Goal: Download file/media

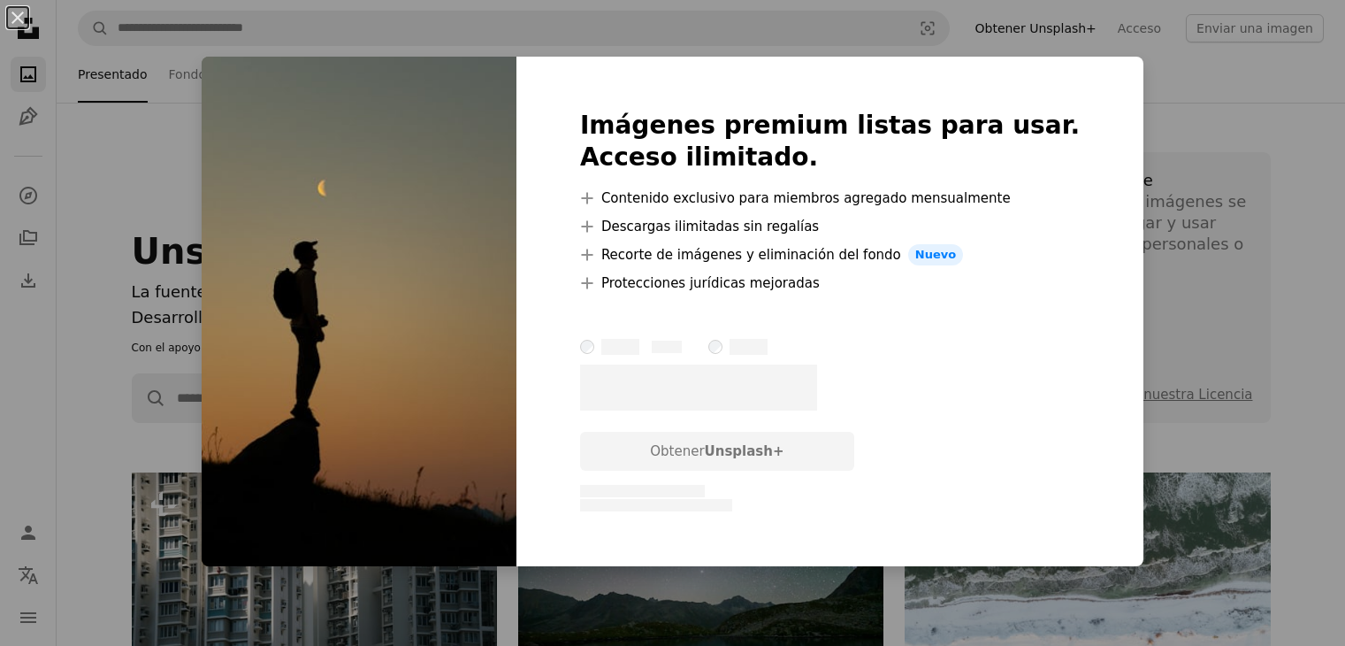
scroll to position [531, 0]
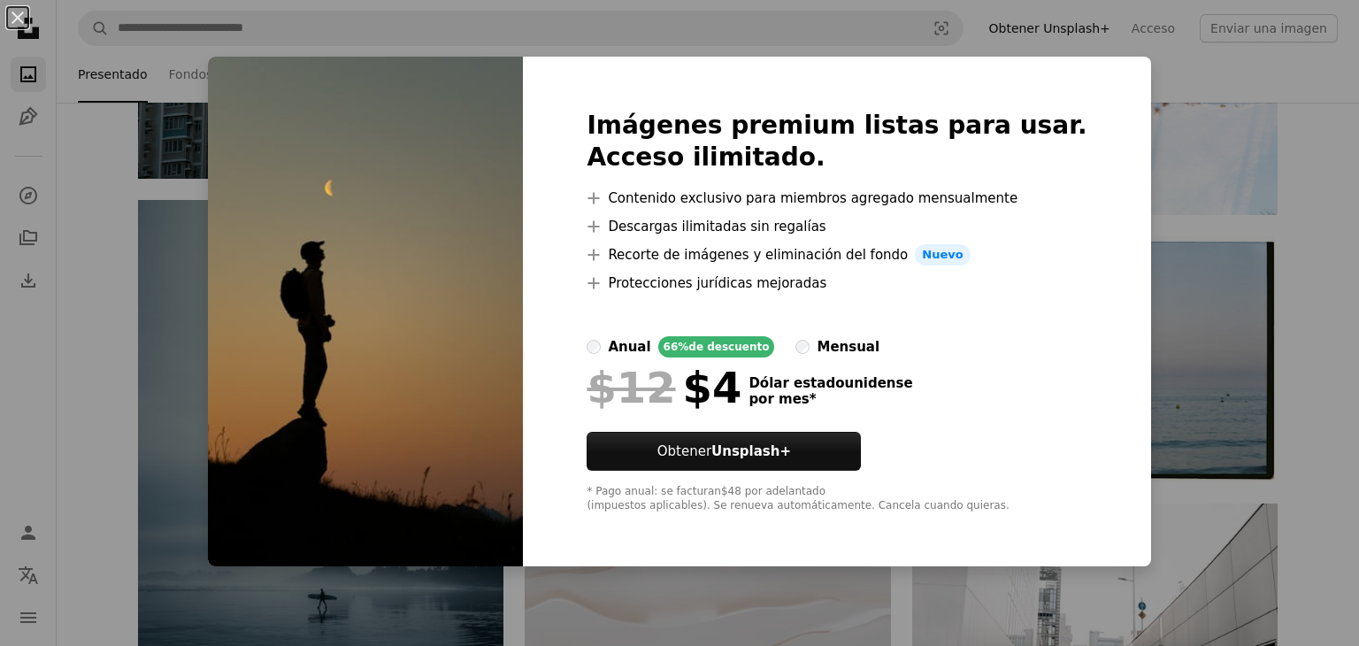
click at [1266, 212] on div "An X shape Imágenes premium listas para usar. Acceso ilimitado. A plus sign Con…" at bounding box center [679, 323] width 1359 height 646
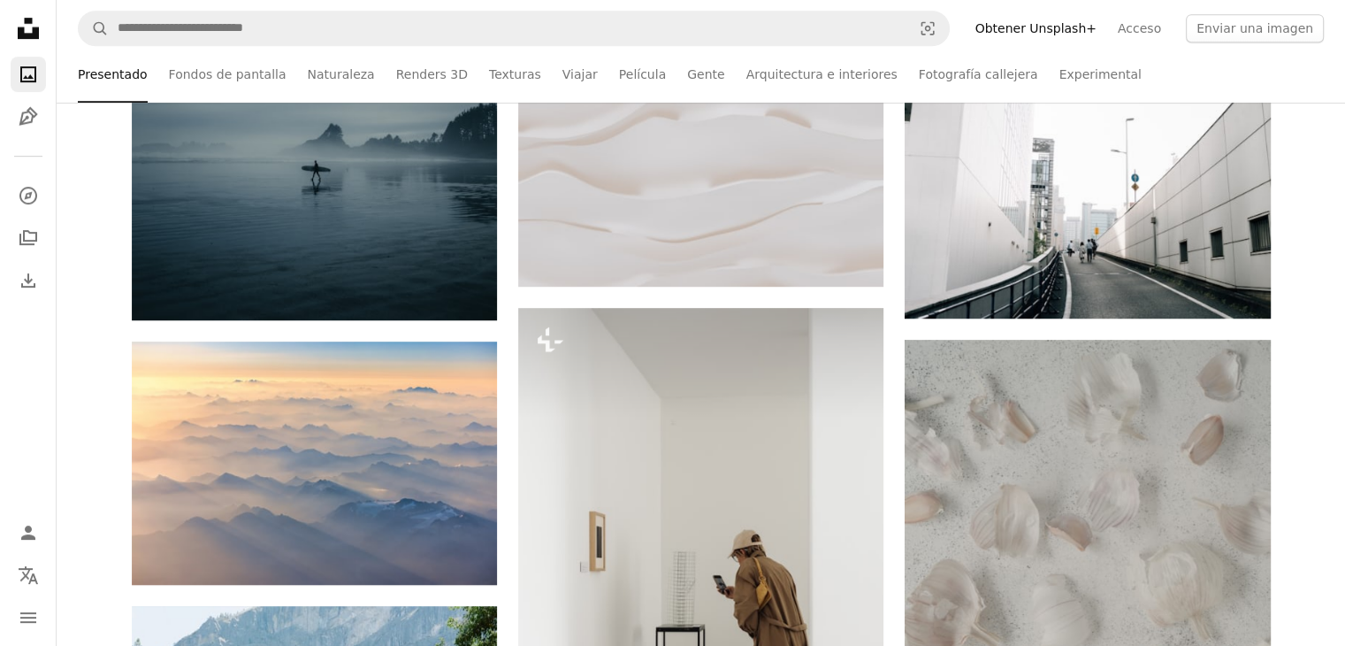
scroll to position [0, 0]
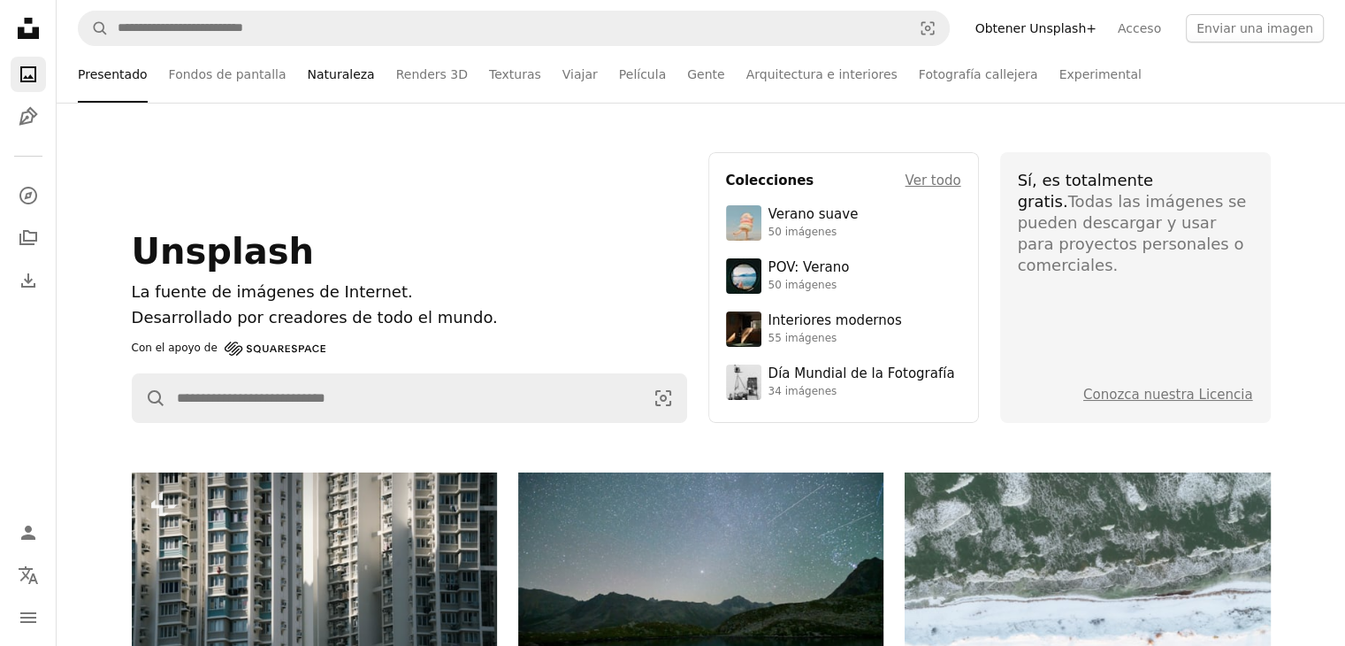
click at [333, 70] on font "Naturaleza" at bounding box center [340, 74] width 67 height 14
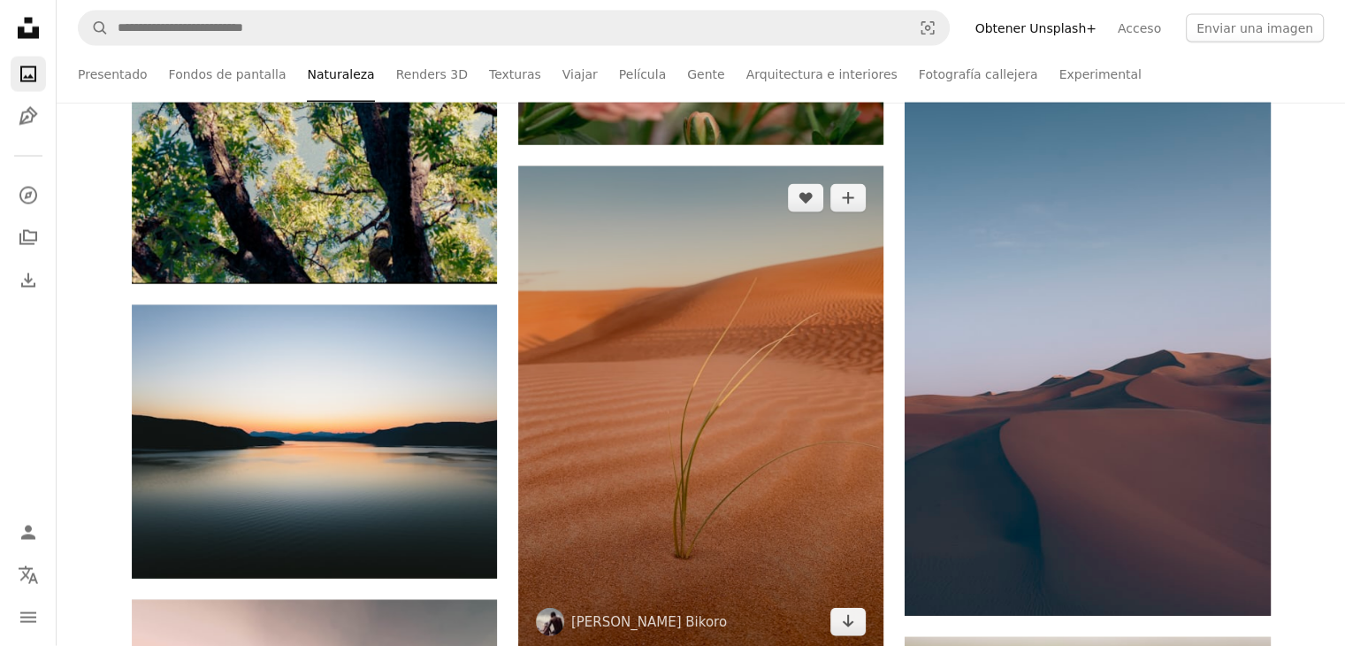
scroll to position [10525, 0]
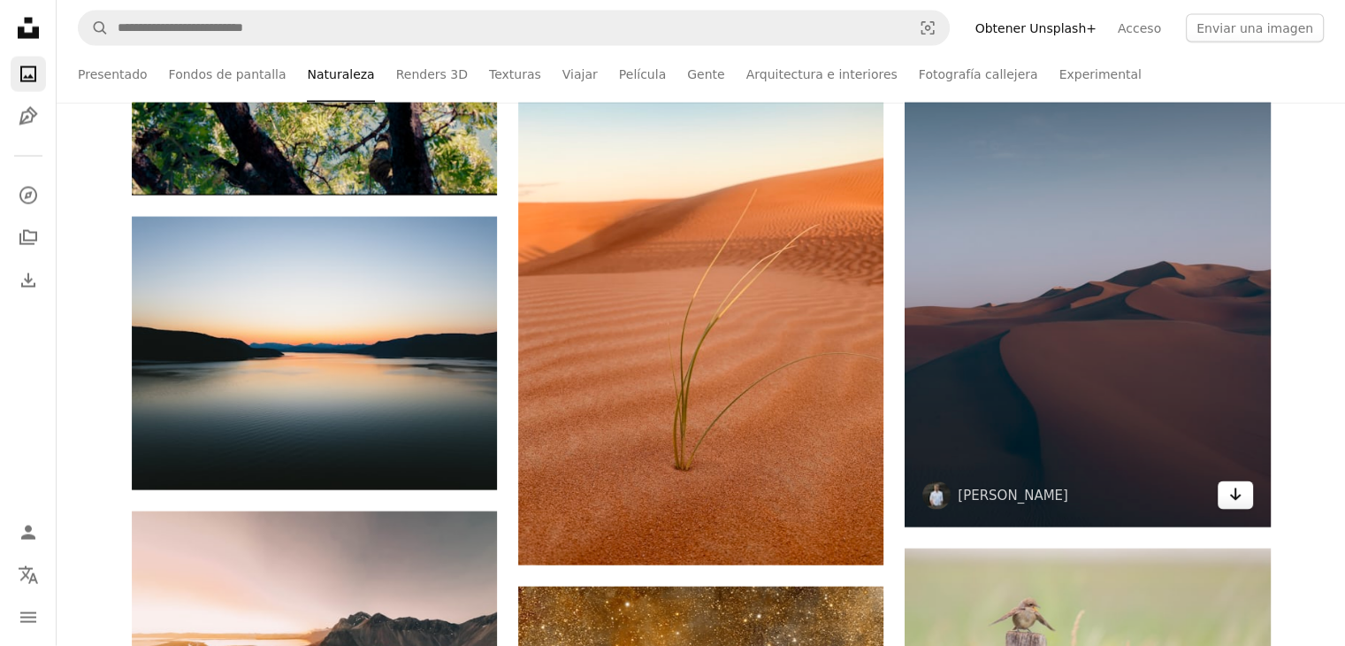
click at [1227, 497] on link "Arrow pointing down" at bounding box center [1235, 495] width 35 height 28
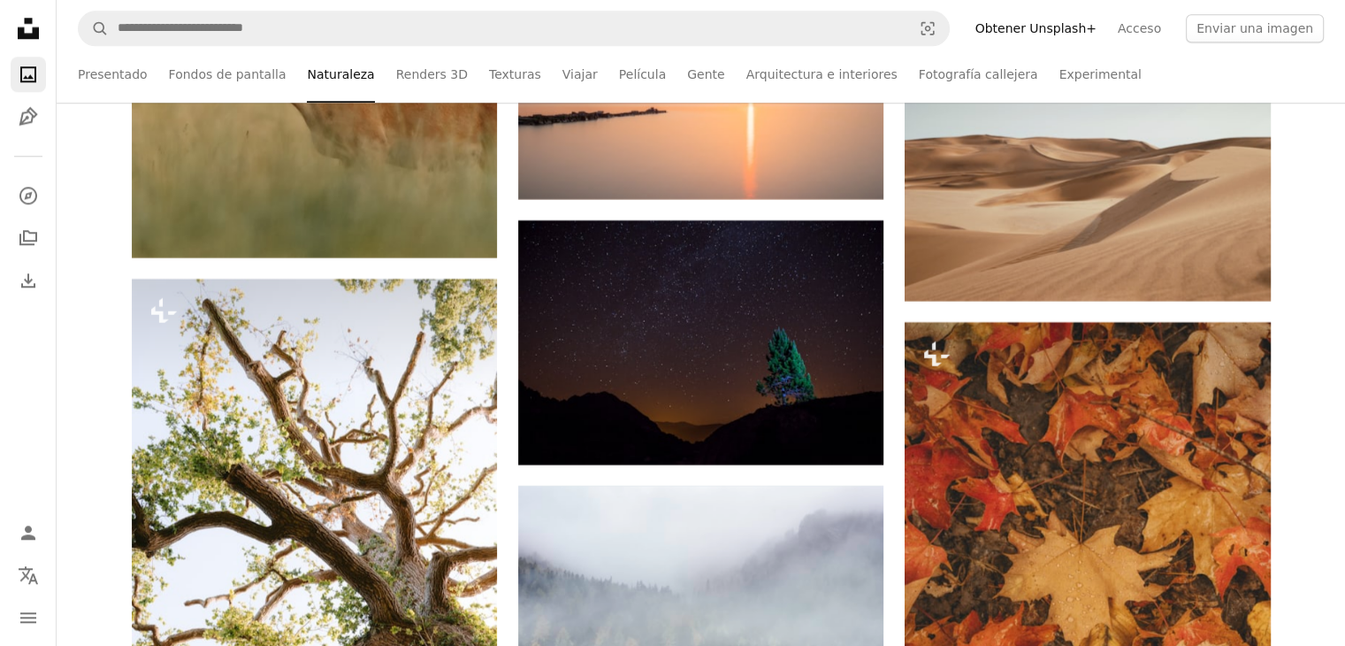
scroll to position [15390, 0]
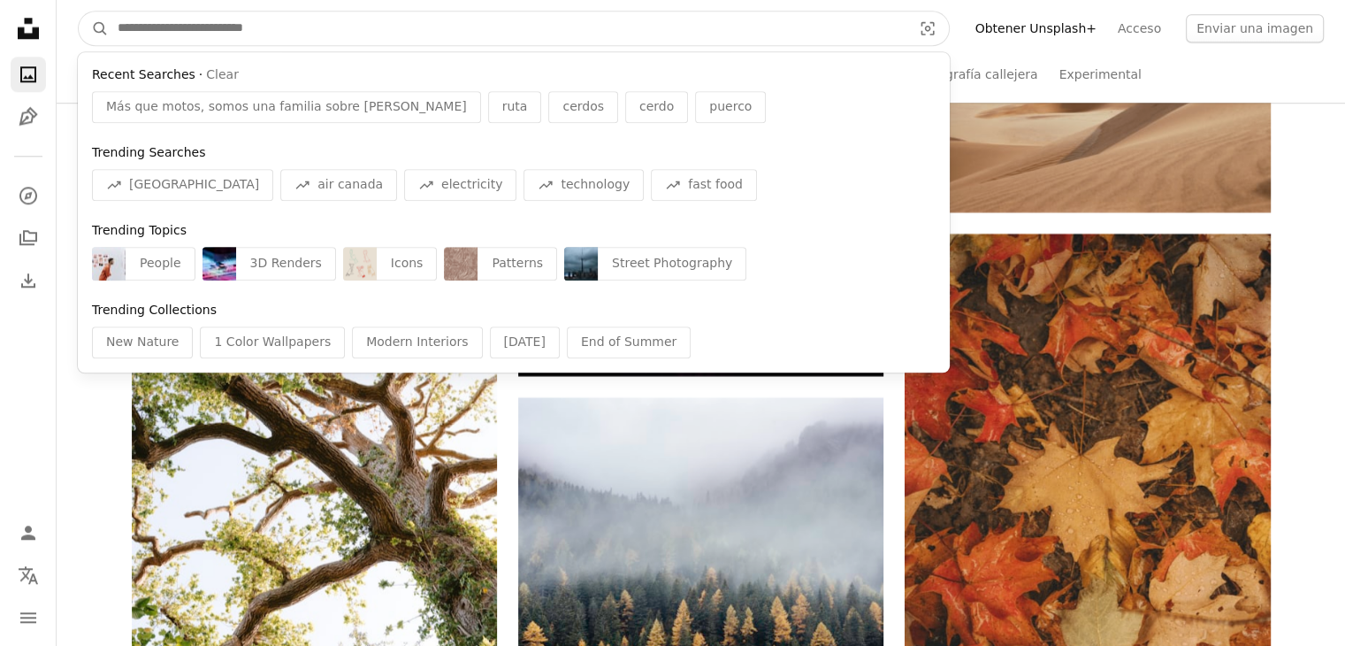
click at [345, 26] on input "Encuentre elementos visuales en todo el sitio" at bounding box center [508, 28] width 798 height 34
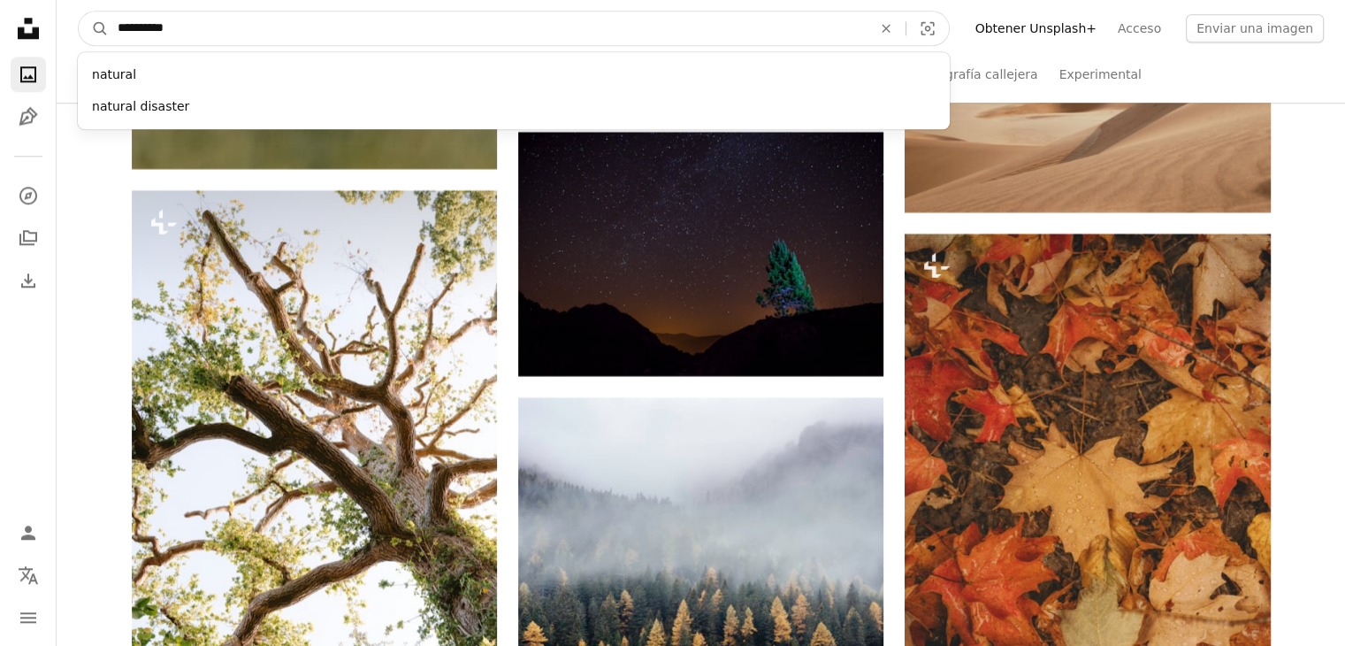
type input "**********"
click at [79, 11] on button "A magnifying glass" at bounding box center [94, 28] width 30 height 34
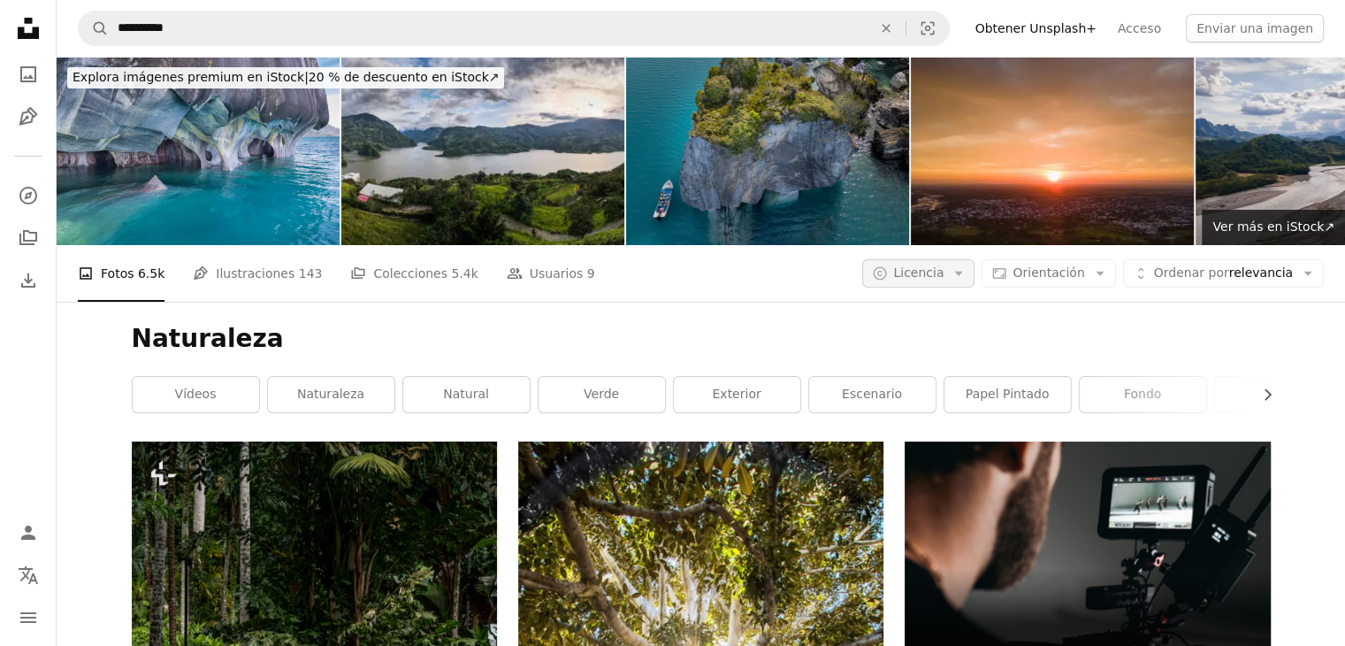
click at [944, 271] on font "Licencia" at bounding box center [918, 272] width 50 height 14
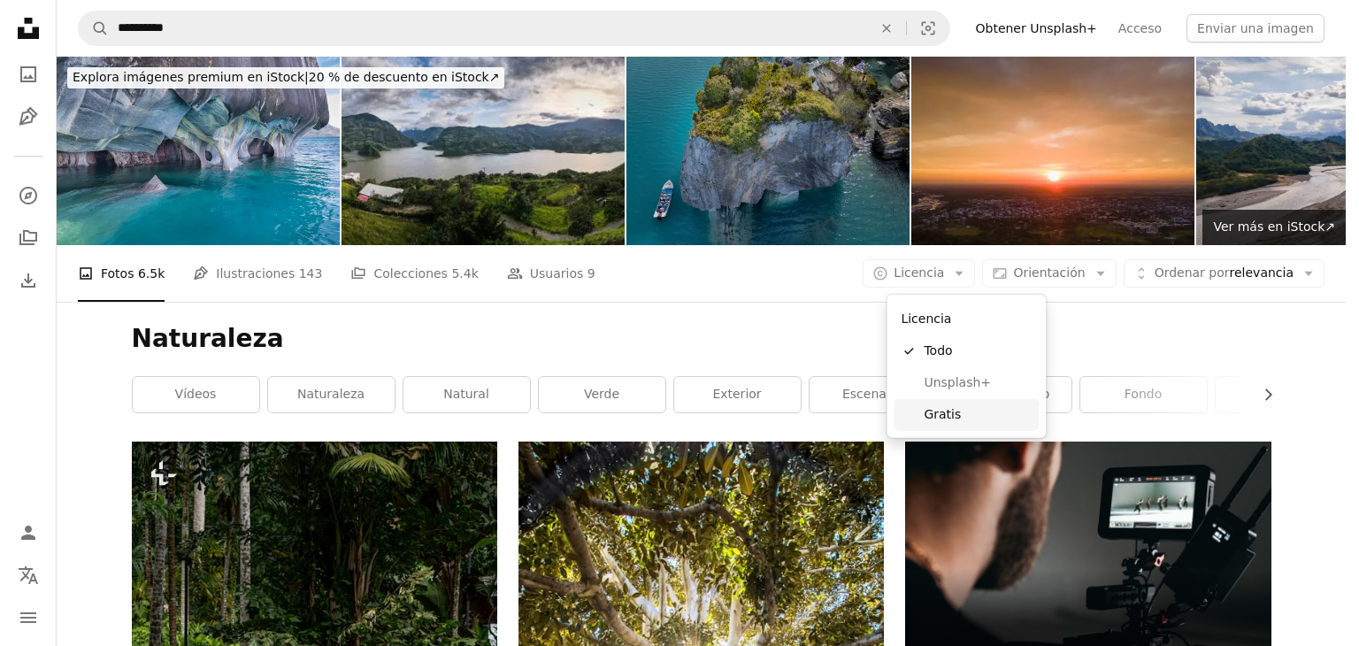
click at [973, 417] on span "Gratis" at bounding box center [977, 415] width 108 height 18
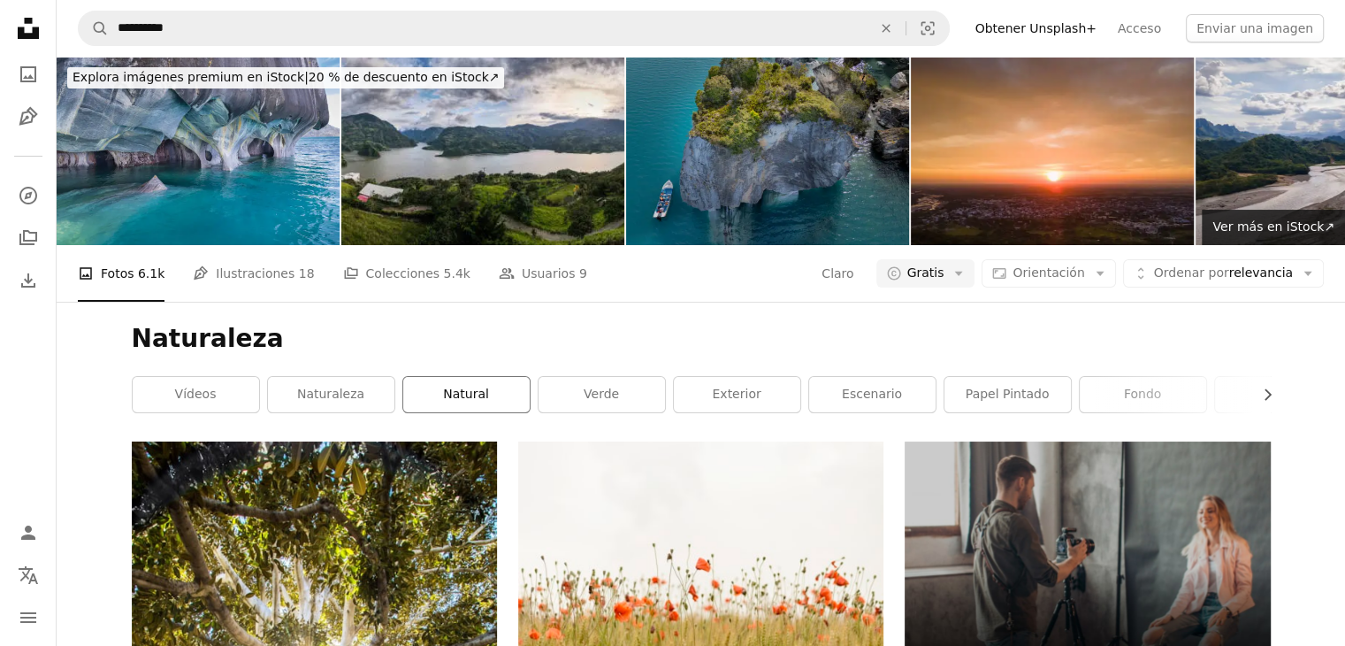
click at [464, 396] on font "natural" at bounding box center [466, 394] width 46 height 14
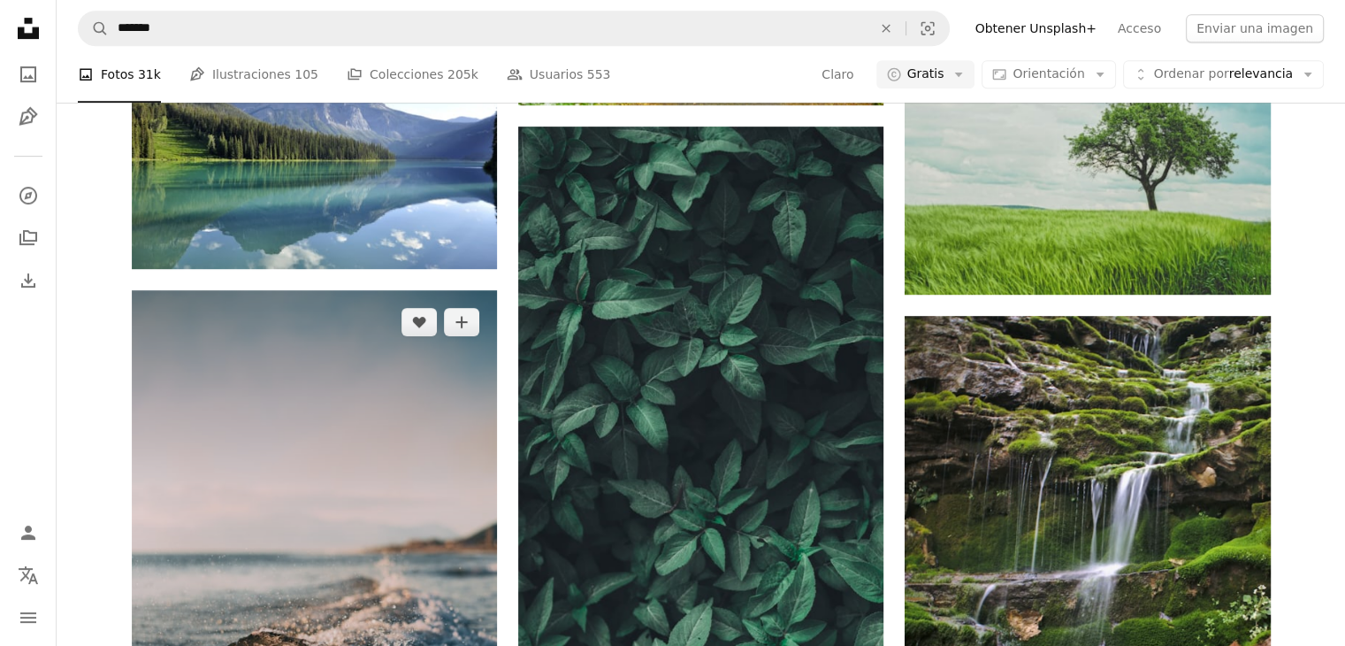
scroll to position [1150, 0]
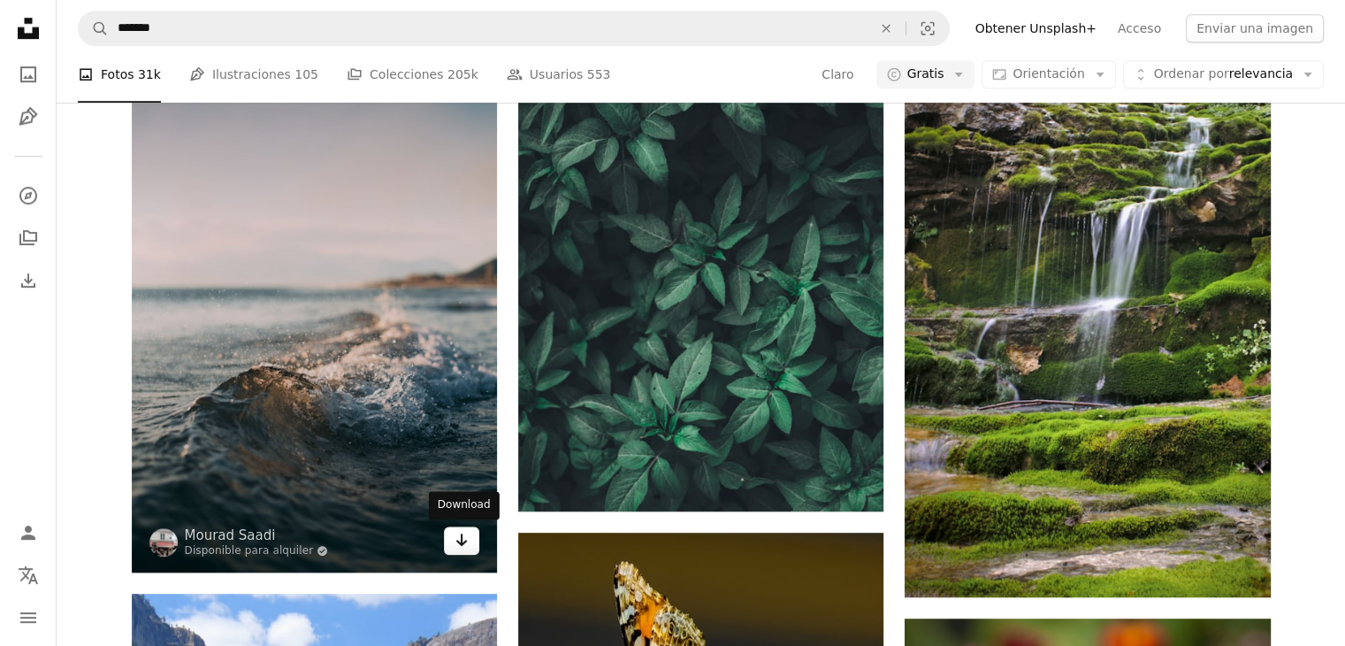
click at [455, 543] on icon "Arrow pointing down" at bounding box center [462, 539] width 14 height 21
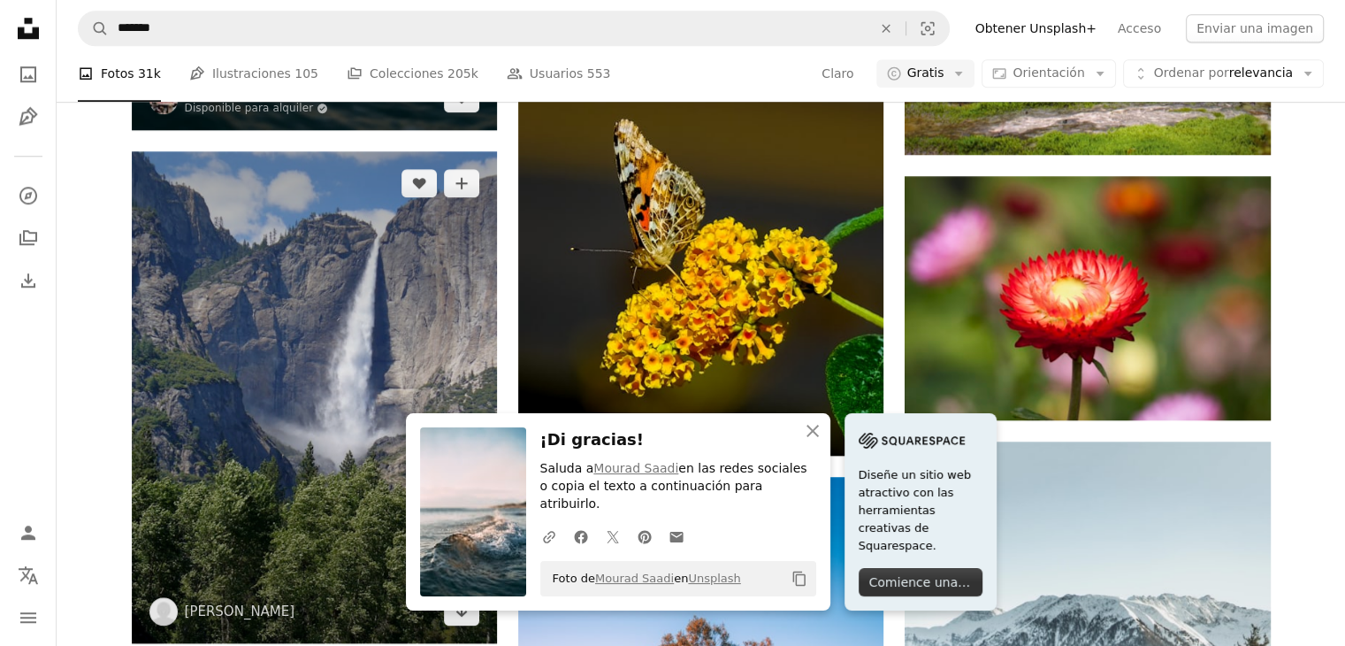
scroll to position [1769, 0]
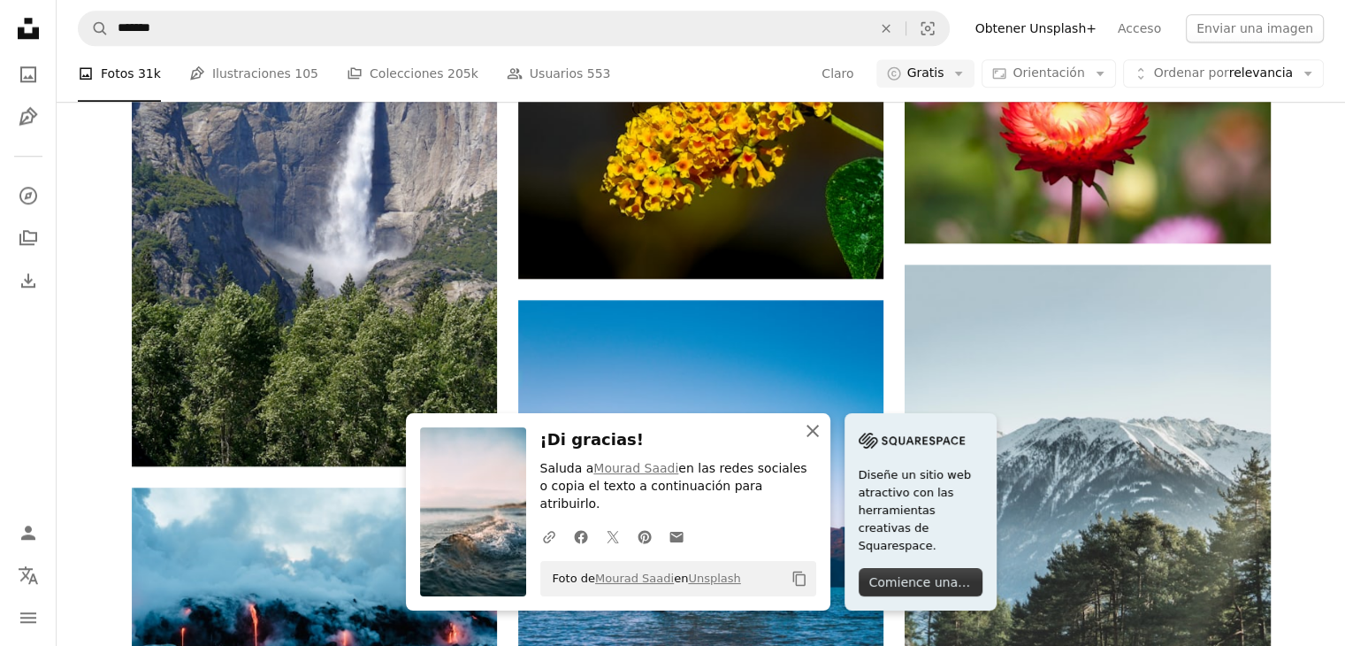
click at [811, 437] on icon "button" at bounding box center [813, 431] width 12 height 12
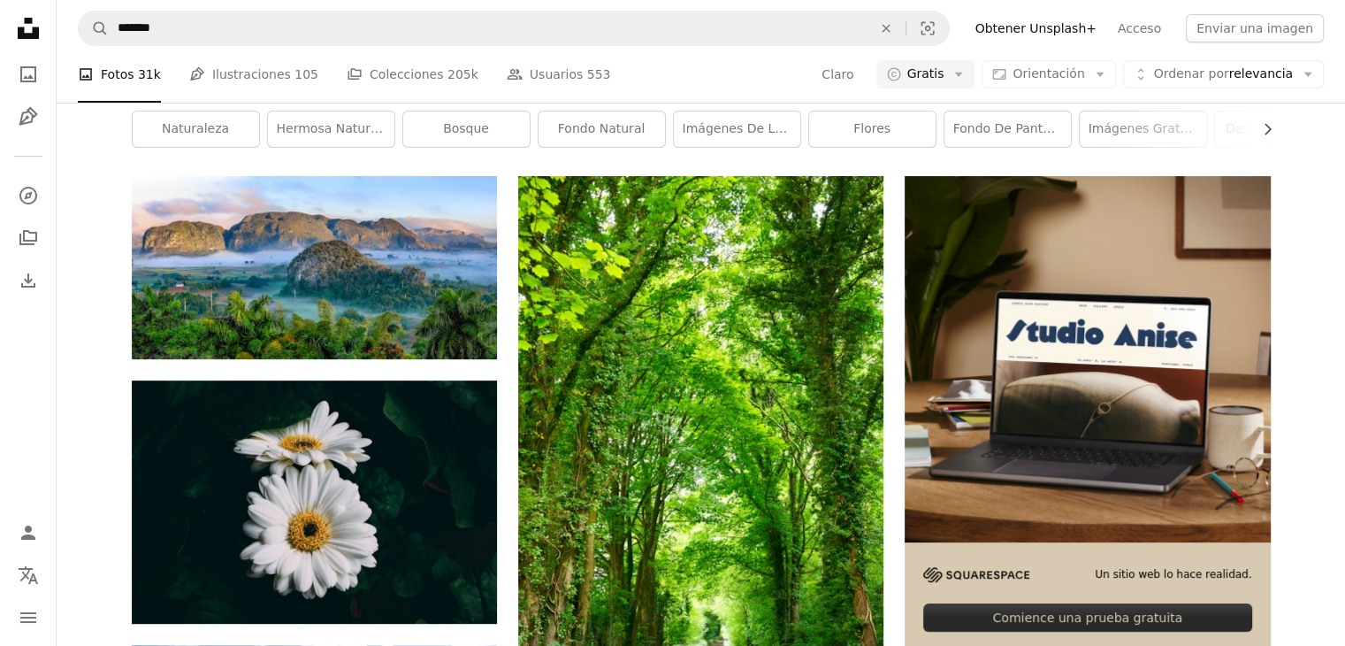
scroll to position [0, 0]
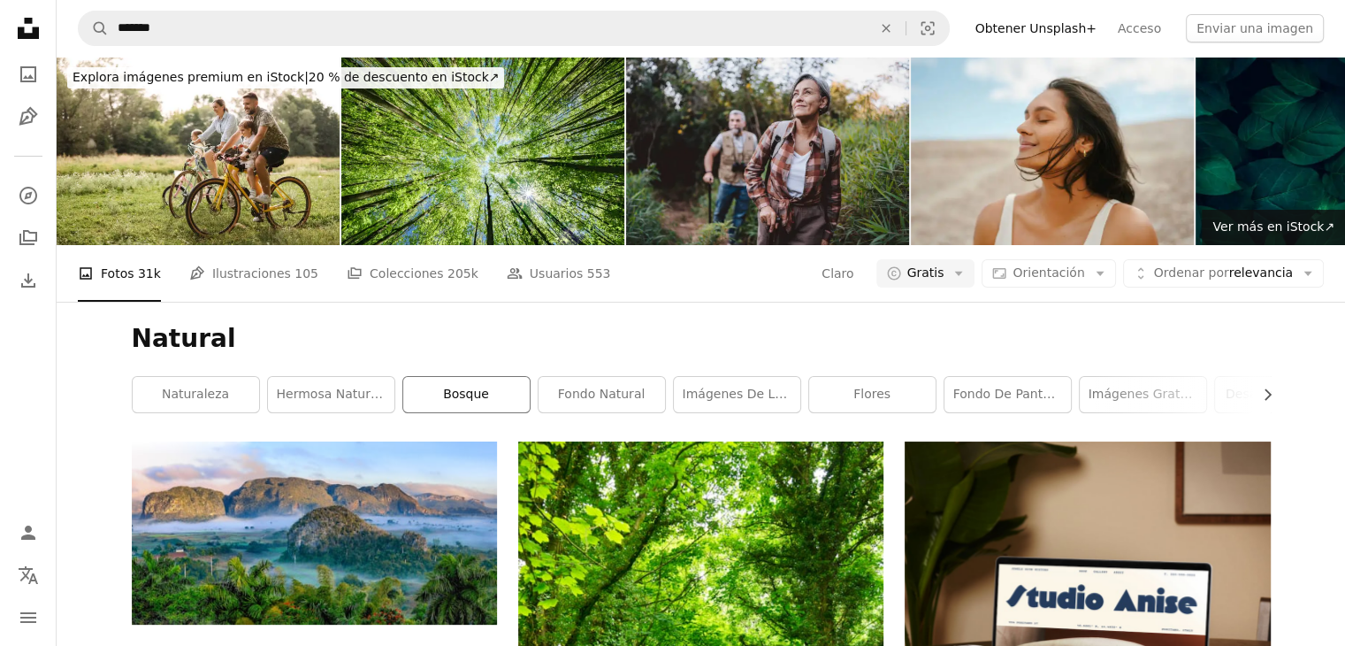
click at [439, 393] on link "bosque" at bounding box center [466, 394] width 126 height 35
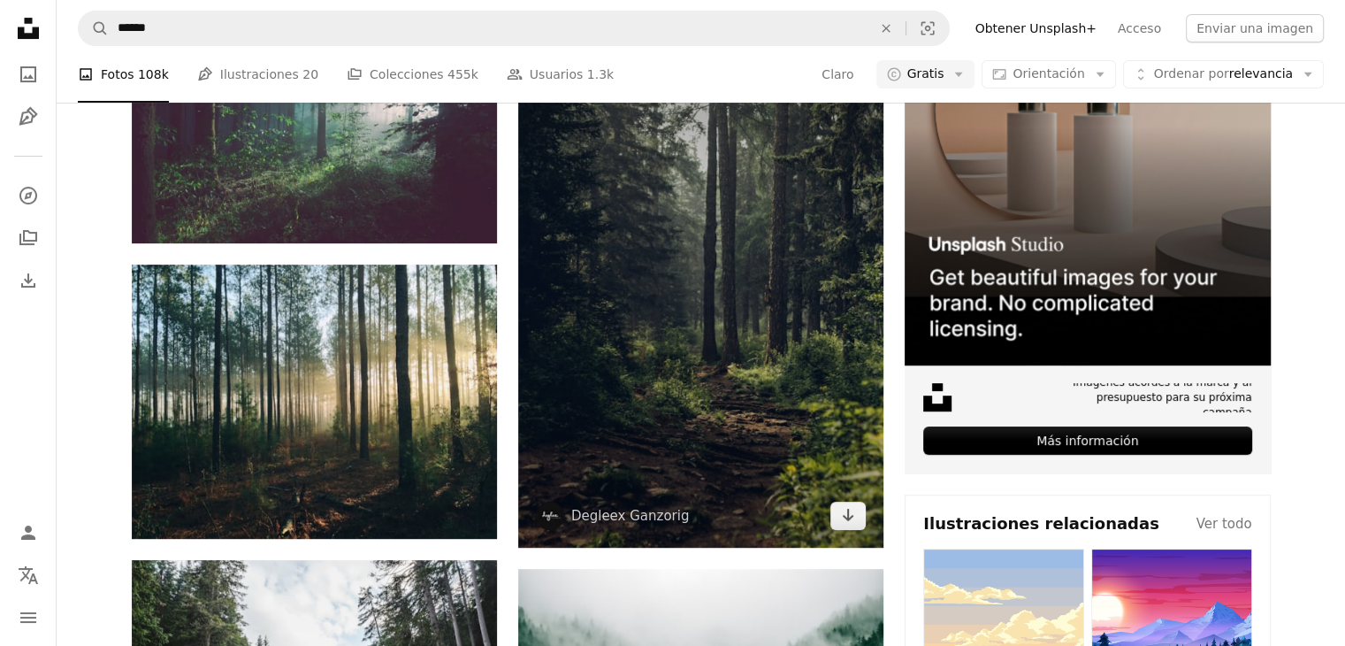
scroll to position [531, 0]
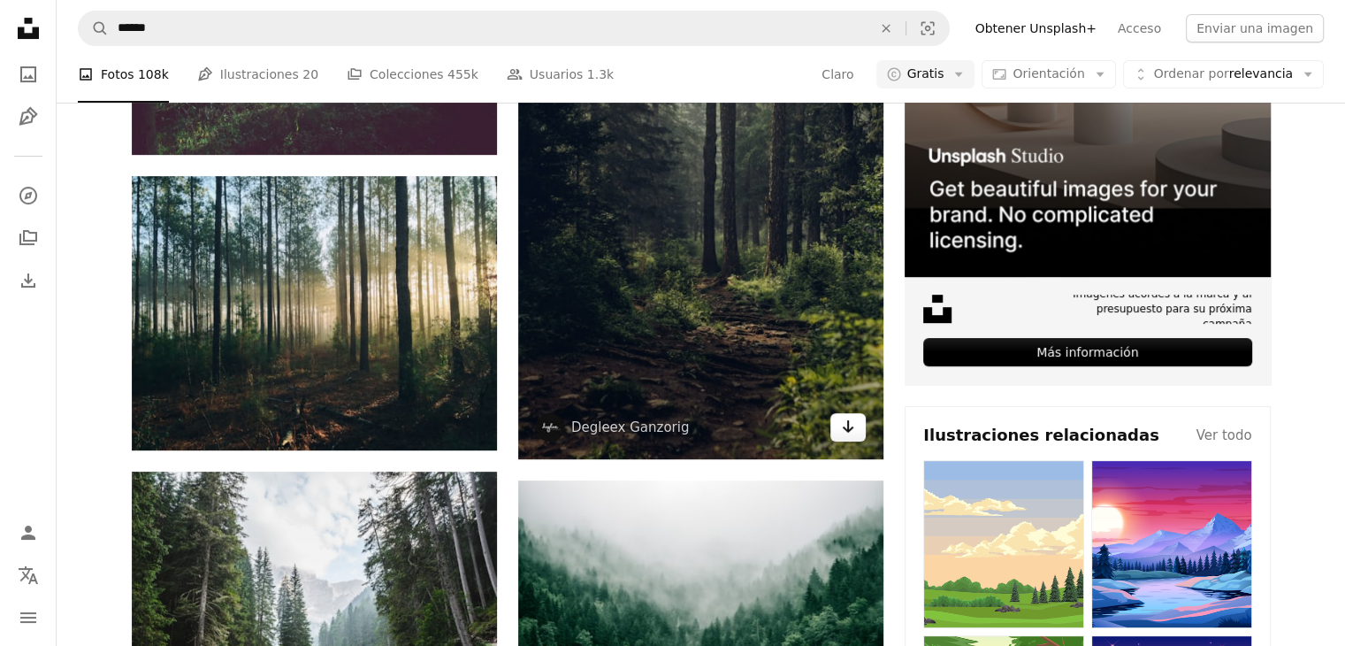
click at [843, 434] on icon "Arrow pointing down" at bounding box center [848, 426] width 14 height 21
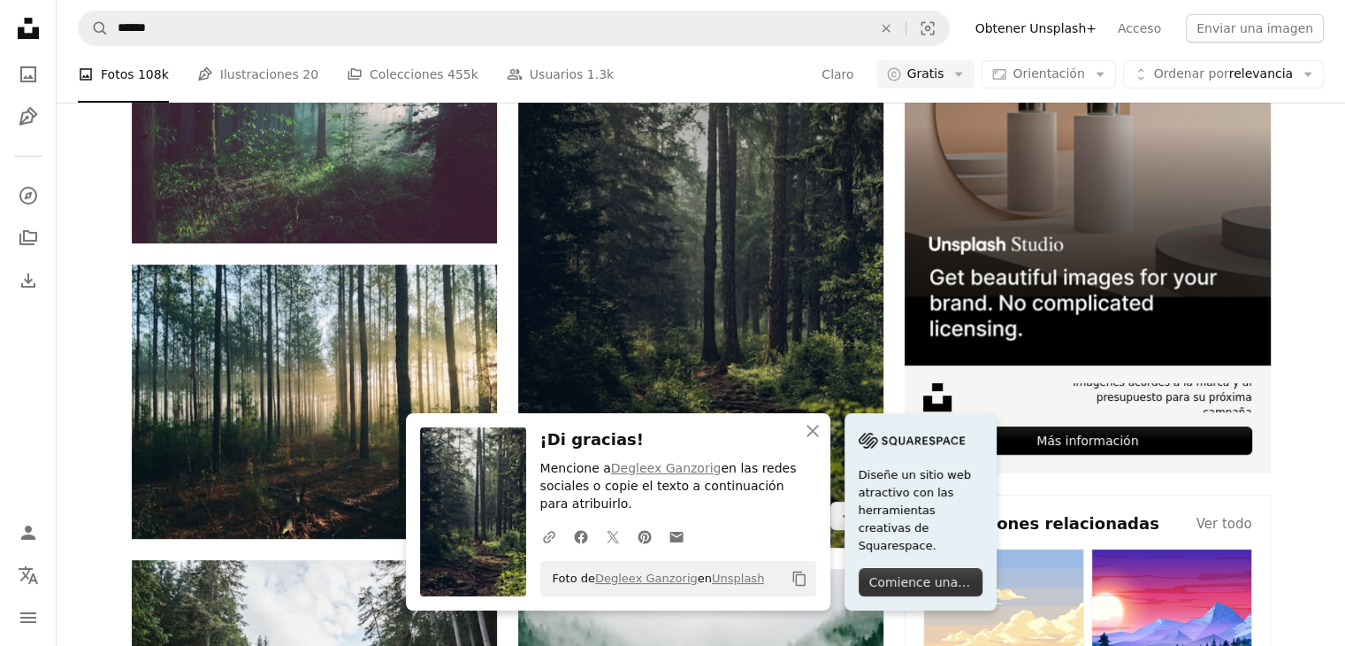
scroll to position [0, 0]
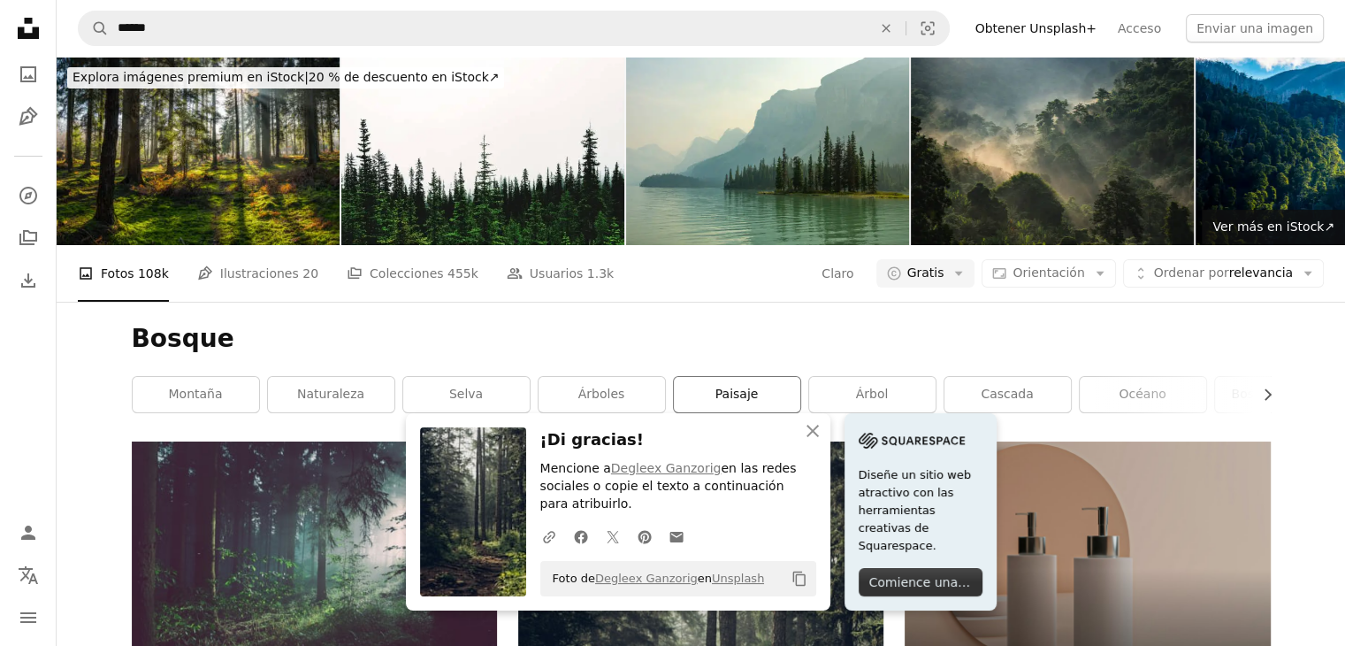
click at [750, 390] on font "paisaje" at bounding box center [737, 394] width 43 height 14
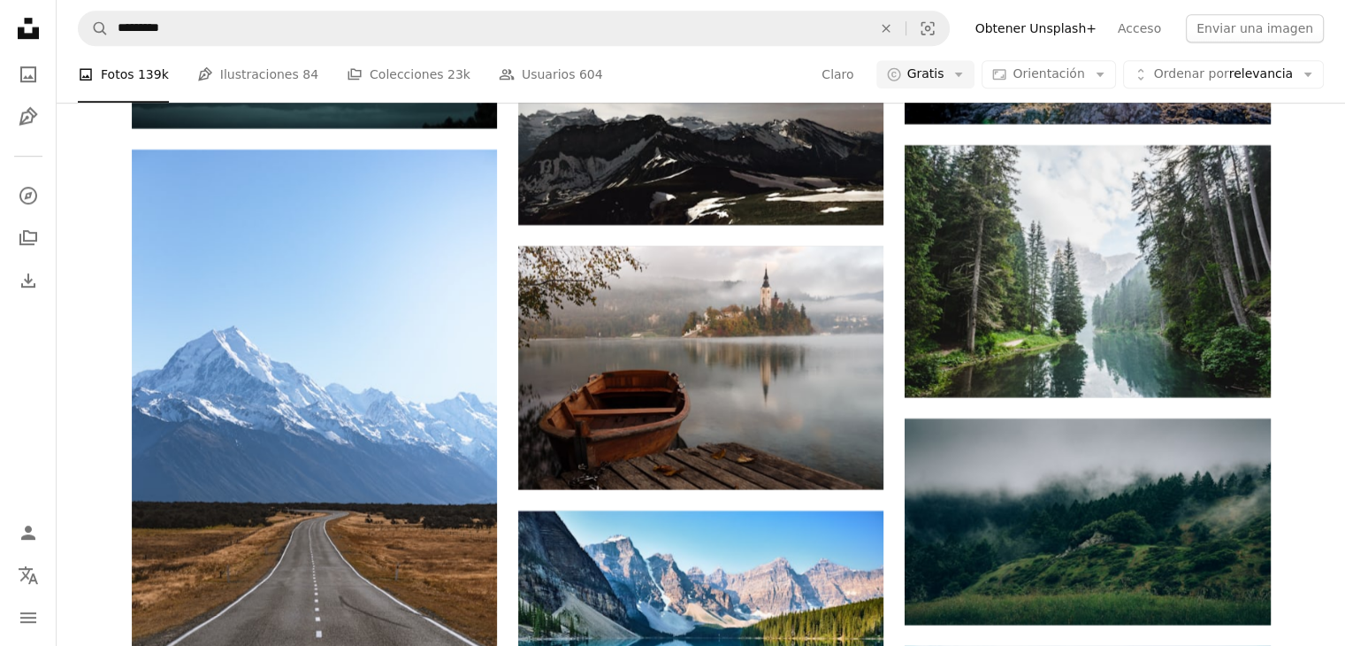
scroll to position [8049, 0]
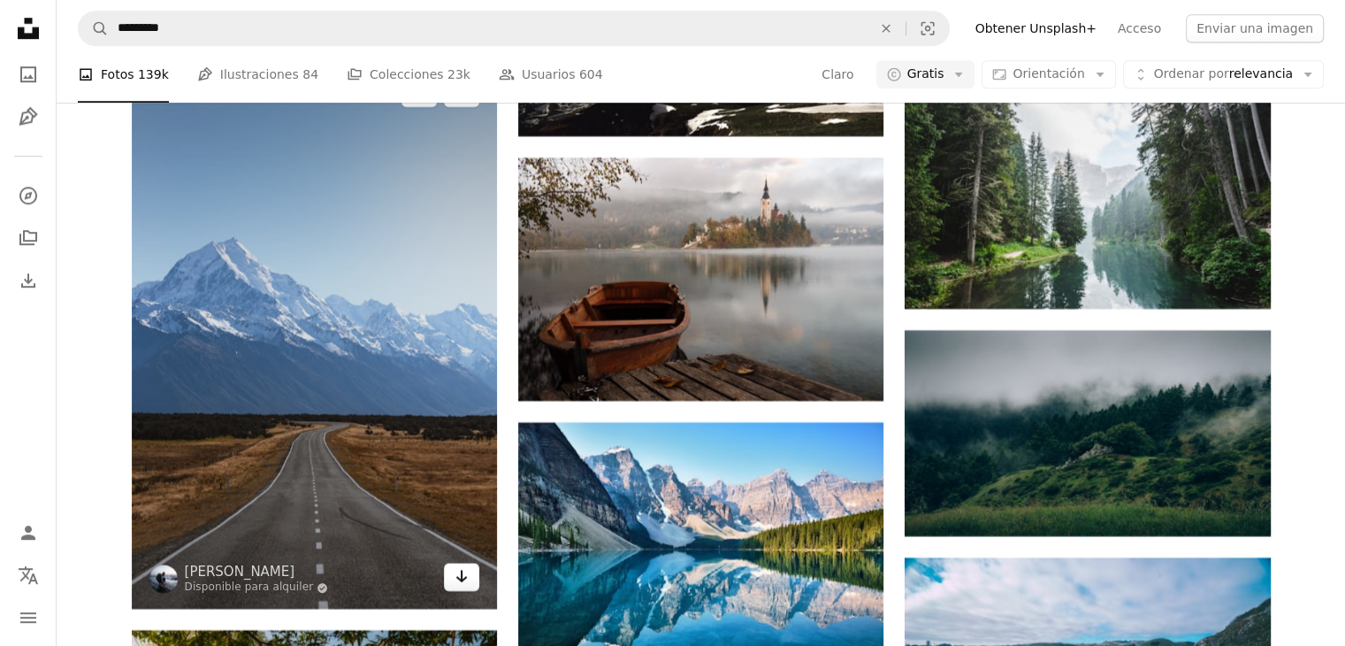
click at [455, 587] on link "Arrow pointing down" at bounding box center [461, 577] width 35 height 28
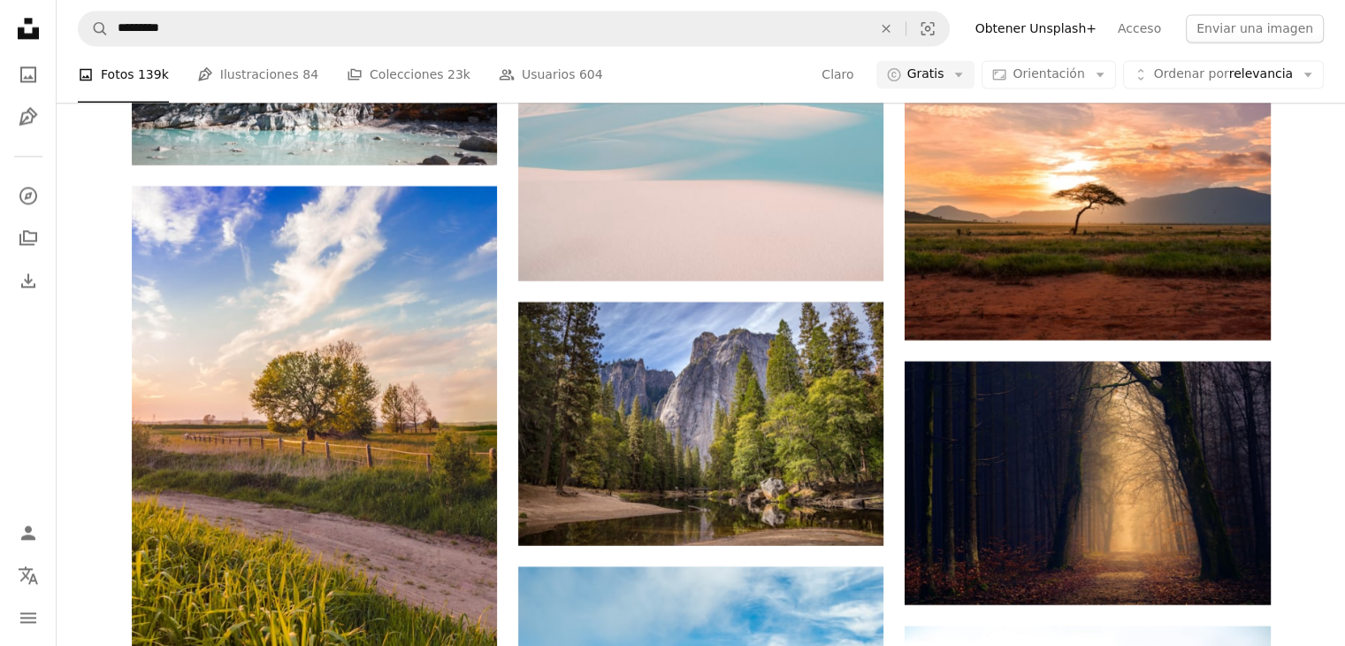
scroll to position [9375, 0]
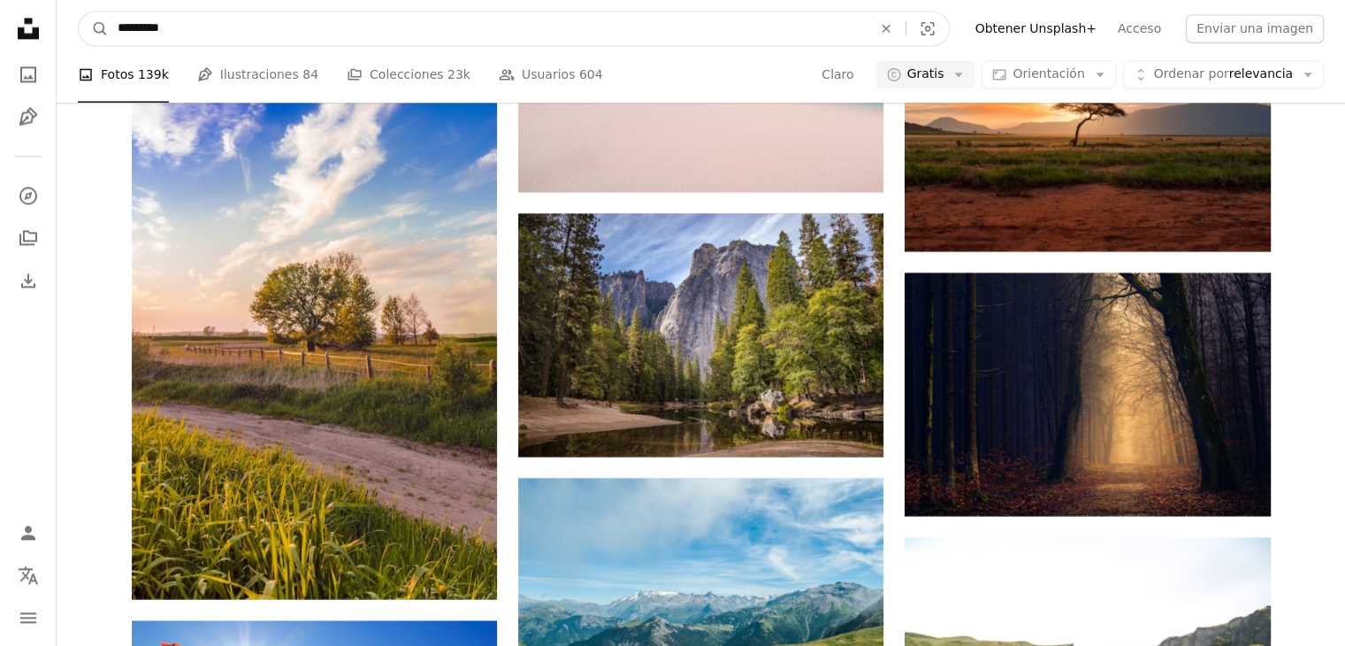
drag, startPoint x: 387, startPoint y: 22, endPoint x: 0, endPoint y: 23, distance: 386.5
type input "*********"
click at [79, 11] on button "A magnifying glass" at bounding box center [94, 28] width 30 height 34
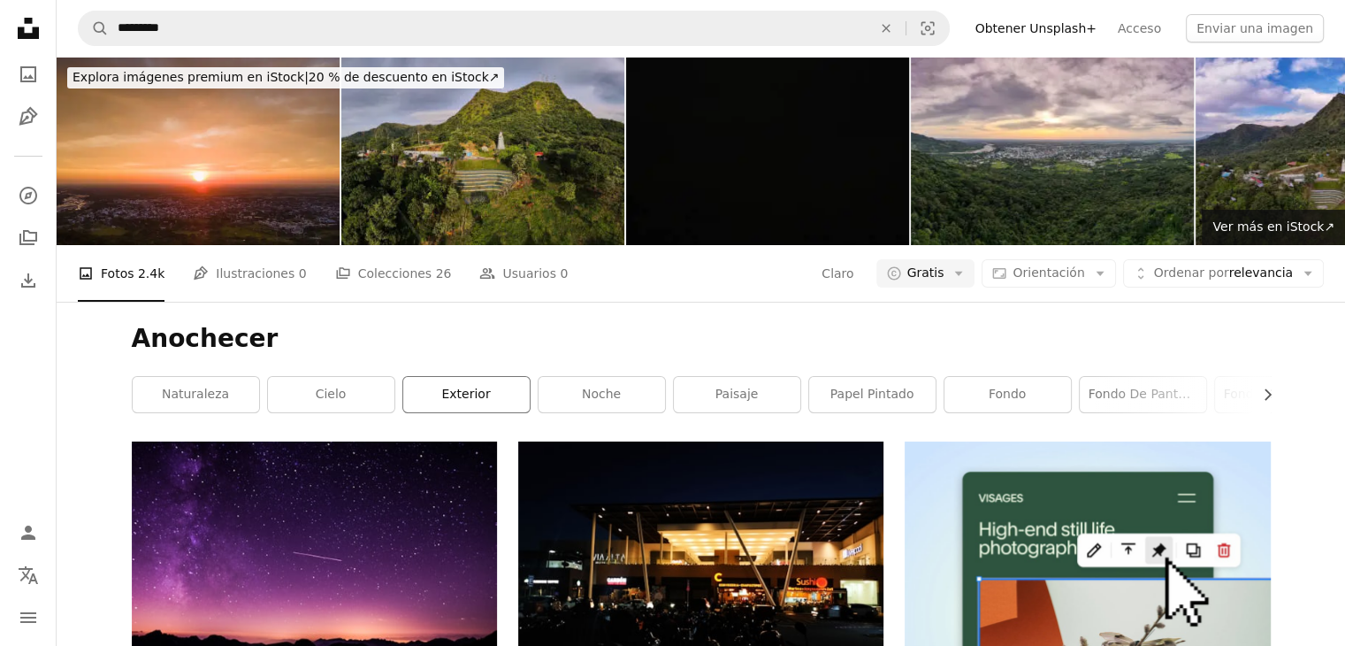
click at [503, 401] on link "exterior" at bounding box center [466, 394] width 126 height 35
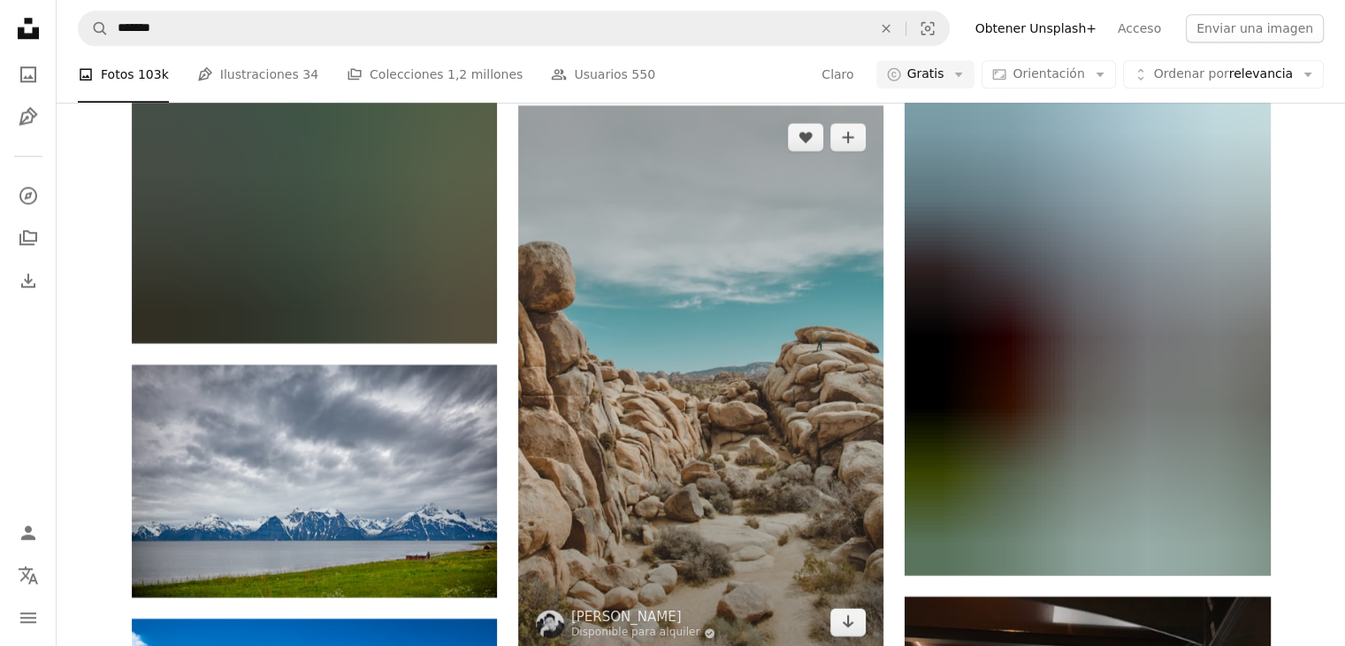
scroll to position [14771, 0]
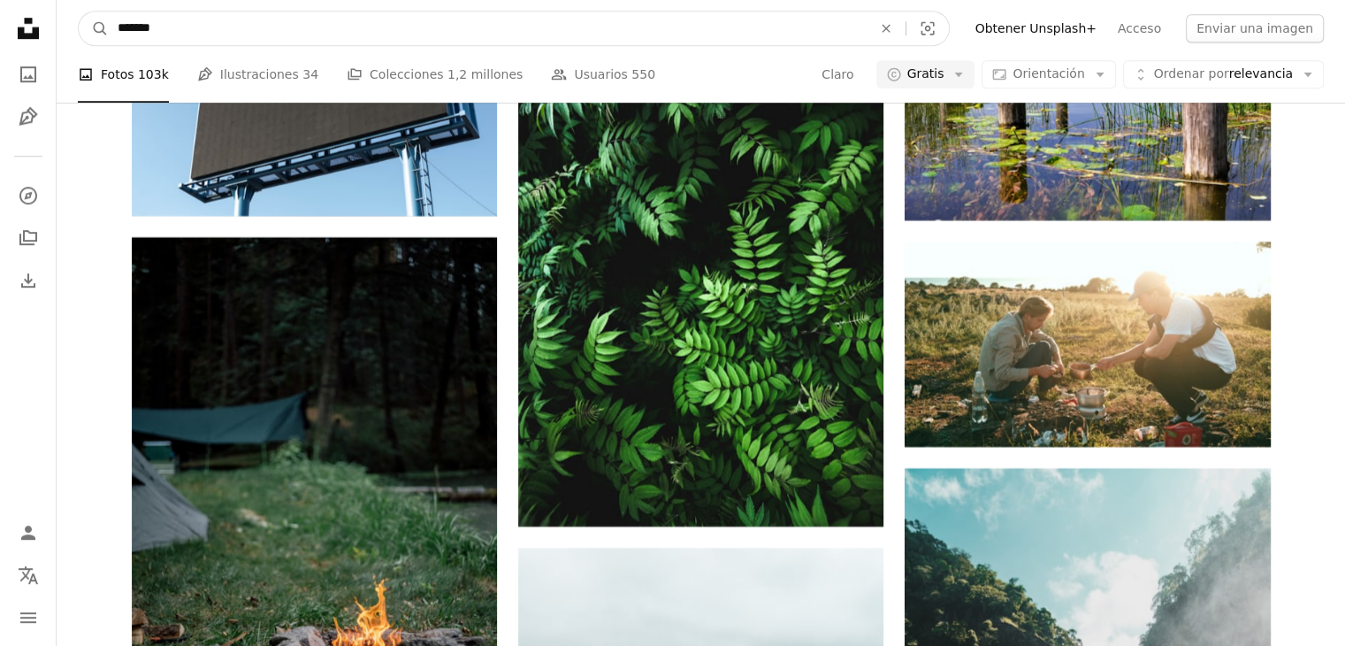
drag, startPoint x: 182, startPoint y: 29, endPoint x: 57, endPoint y: 30, distance: 125.6
click at [57, 30] on nav "A magnifying glass ******* An X shape Visual search Filters Obtener Unsplash+ A…" at bounding box center [701, 28] width 1289 height 57
type input "**********"
click button "A magnifying glass" at bounding box center [94, 28] width 30 height 34
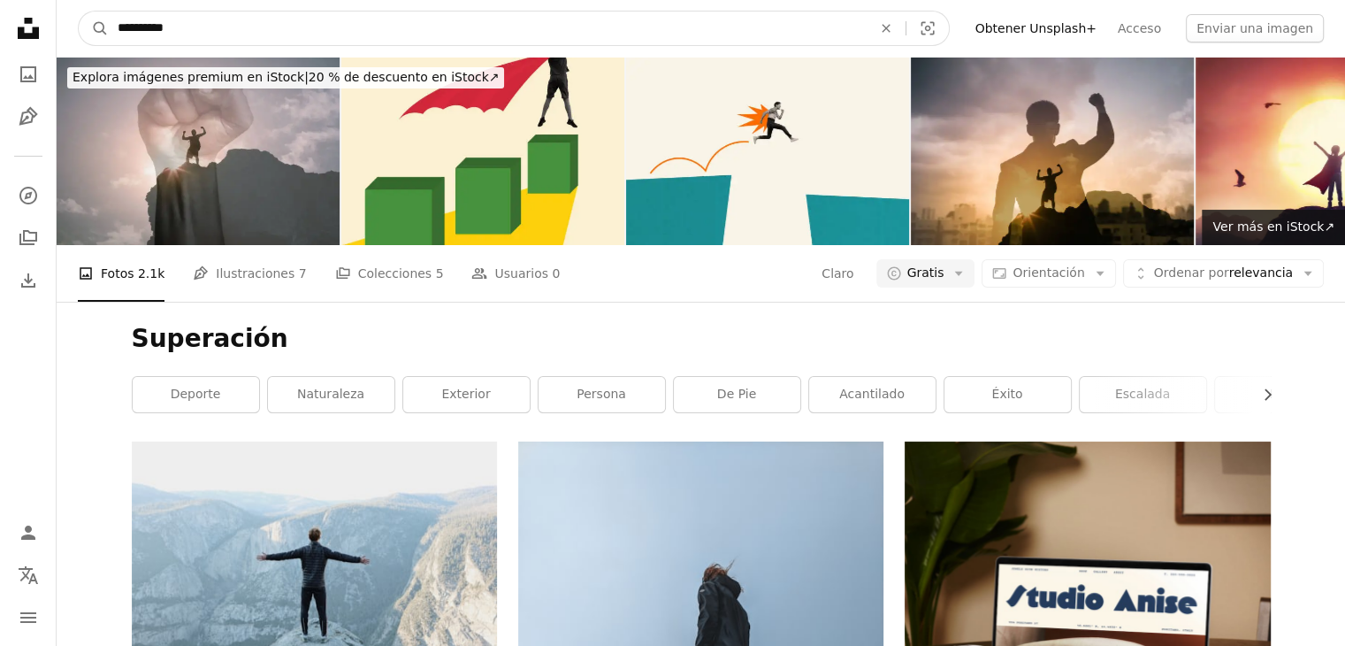
drag, startPoint x: 215, startPoint y: 24, endPoint x: 0, endPoint y: 11, distance: 215.3
type input "********"
click button "A magnifying glass" at bounding box center [94, 28] width 30 height 34
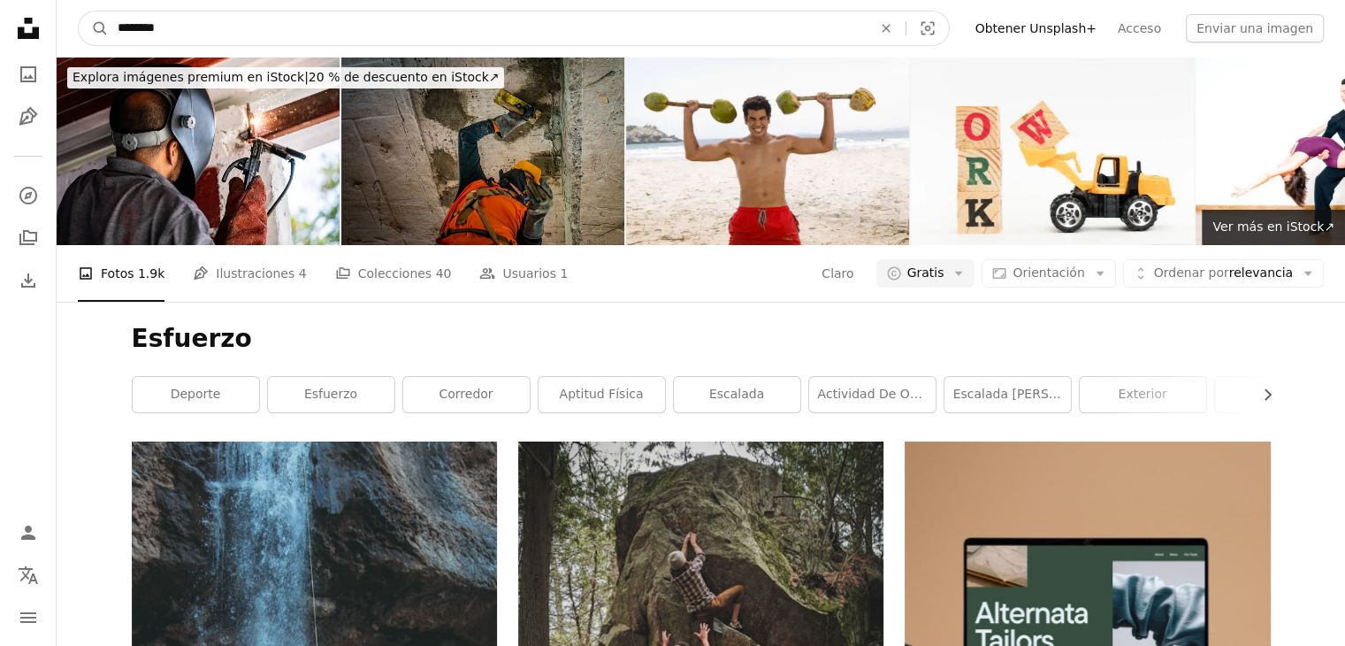
drag, startPoint x: 274, startPoint y: 32, endPoint x: 0, endPoint y: 16, distance: 274.6
type input "*********"
click at [79, 11] on button "A magnifying glass" at bounding box center [94, 28] width 30 height 34
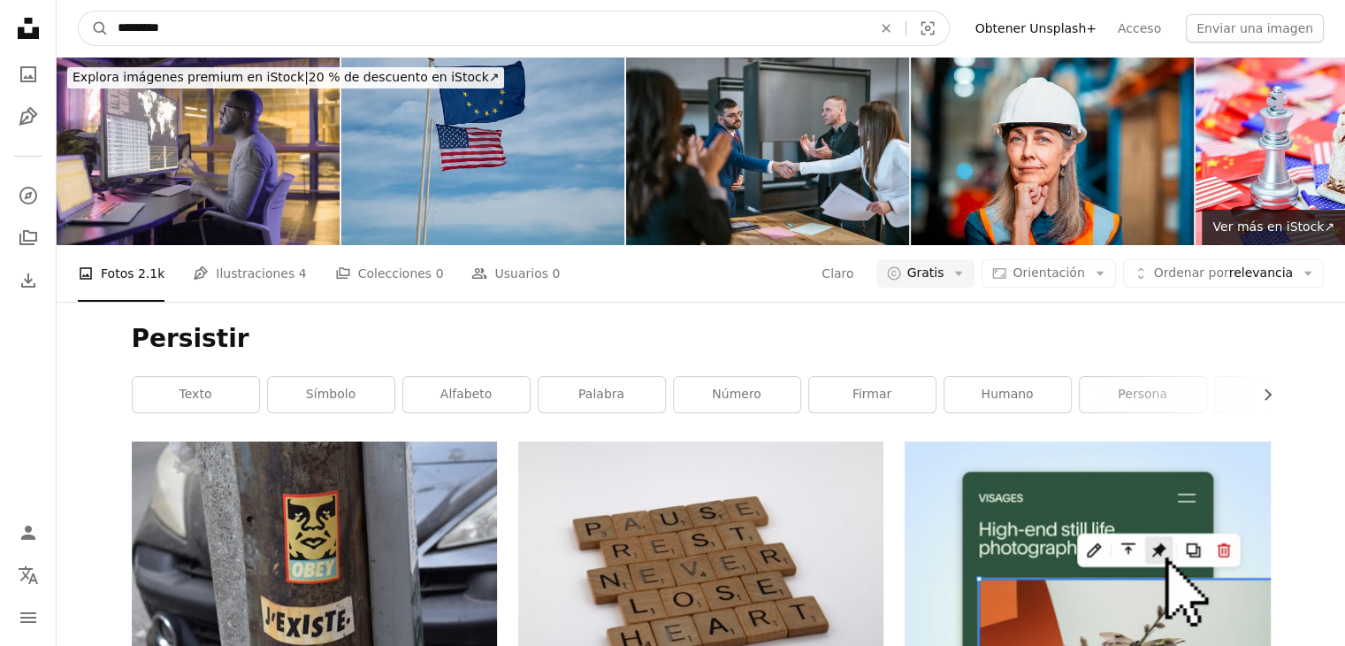
drag, startPoint x: 197, startPoint y: 24, endPoint x: 71, endPoint y: 21, distance: 126.5
click at [71, 21] on nav "A magnifying glass ********* An X shape Visual search Filters Obtener Unsplash+…" at bounding box center [701, 28] width 1289 height 57
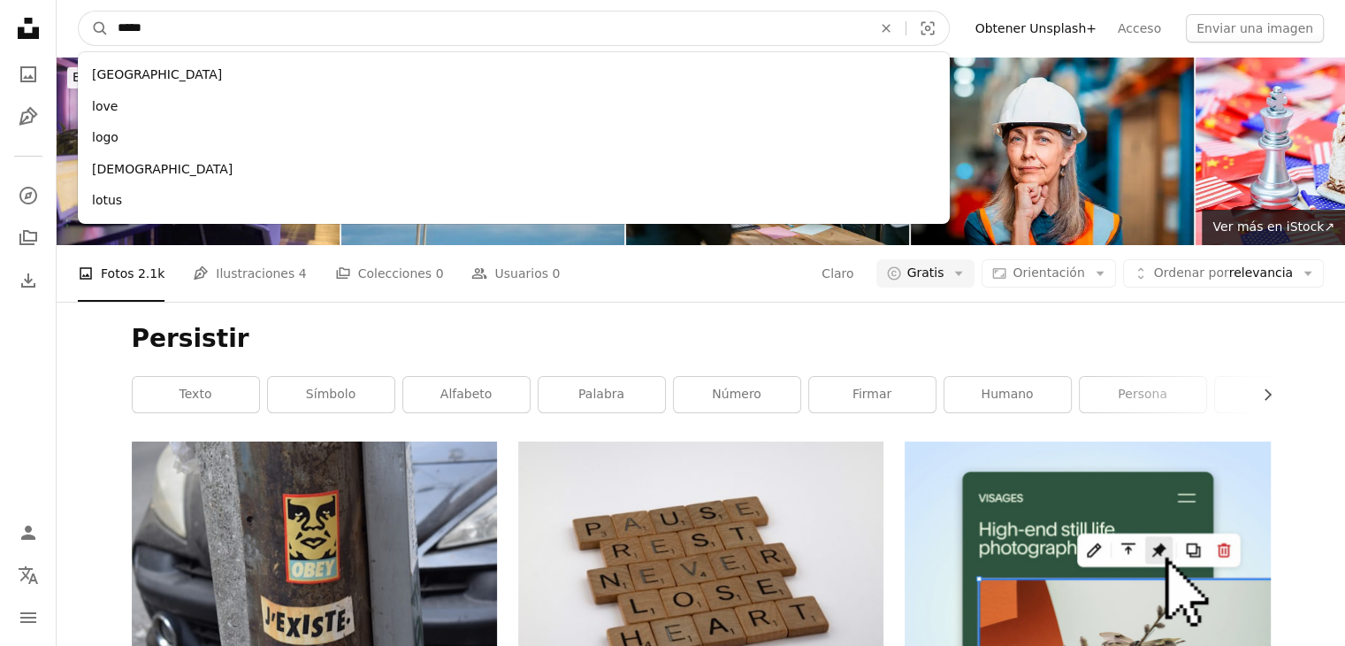
type input "******"
click button "A magnifying glass" at bounding box center [94, 28] width 30 height 34
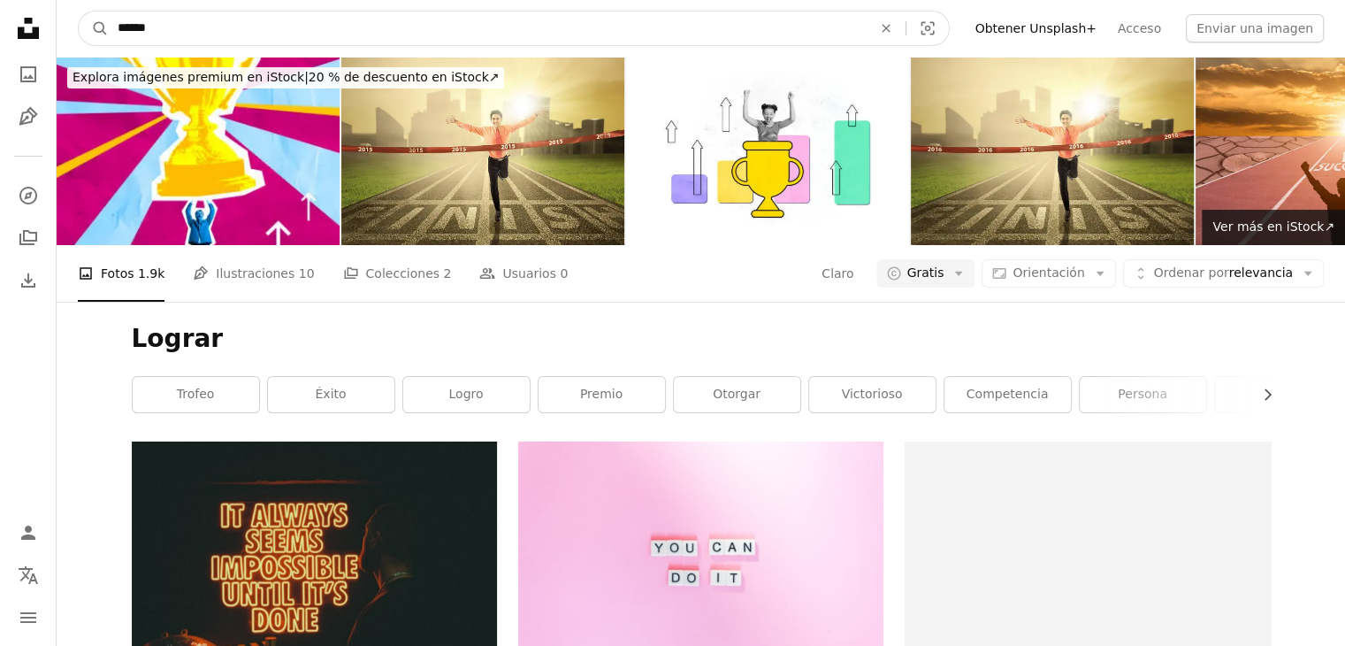
drag, startPoint x: 263, startPoint y: 21, endPoint x: 0, endPoint y: 40, distance: 263.3
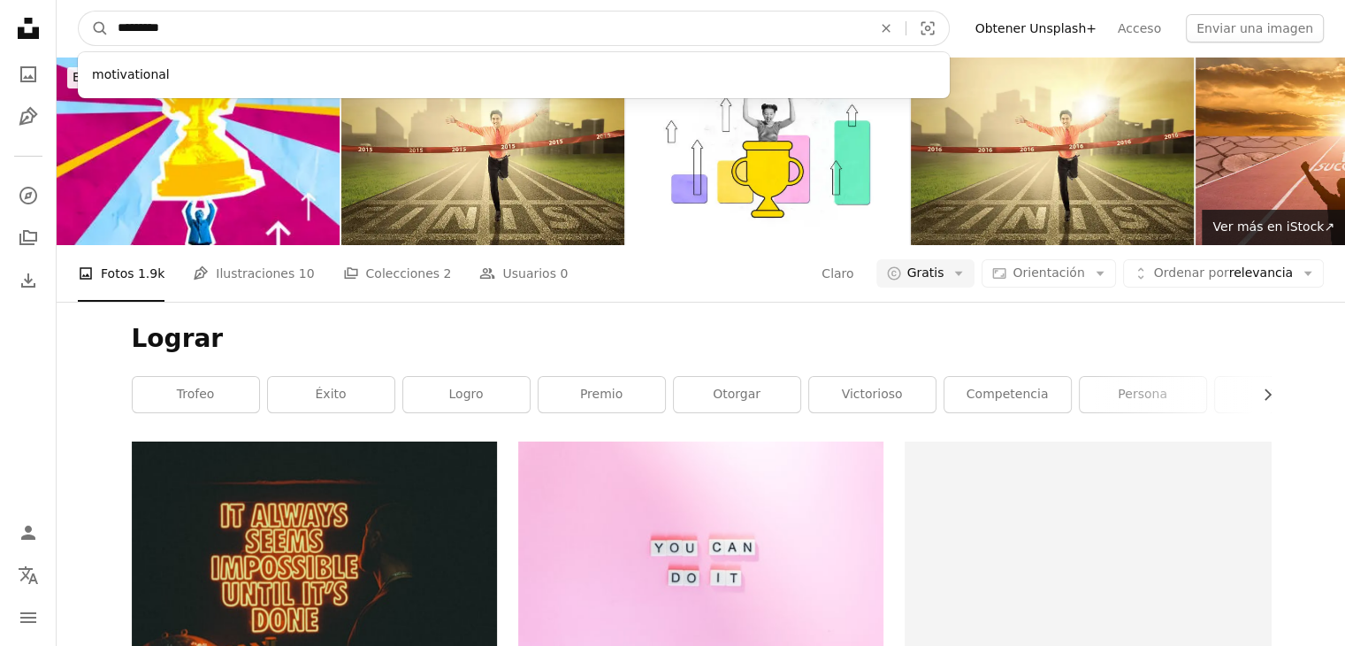
type input "**********"
click button "A magnifying glass" at bounding box center [94, 28] width 30 height 34
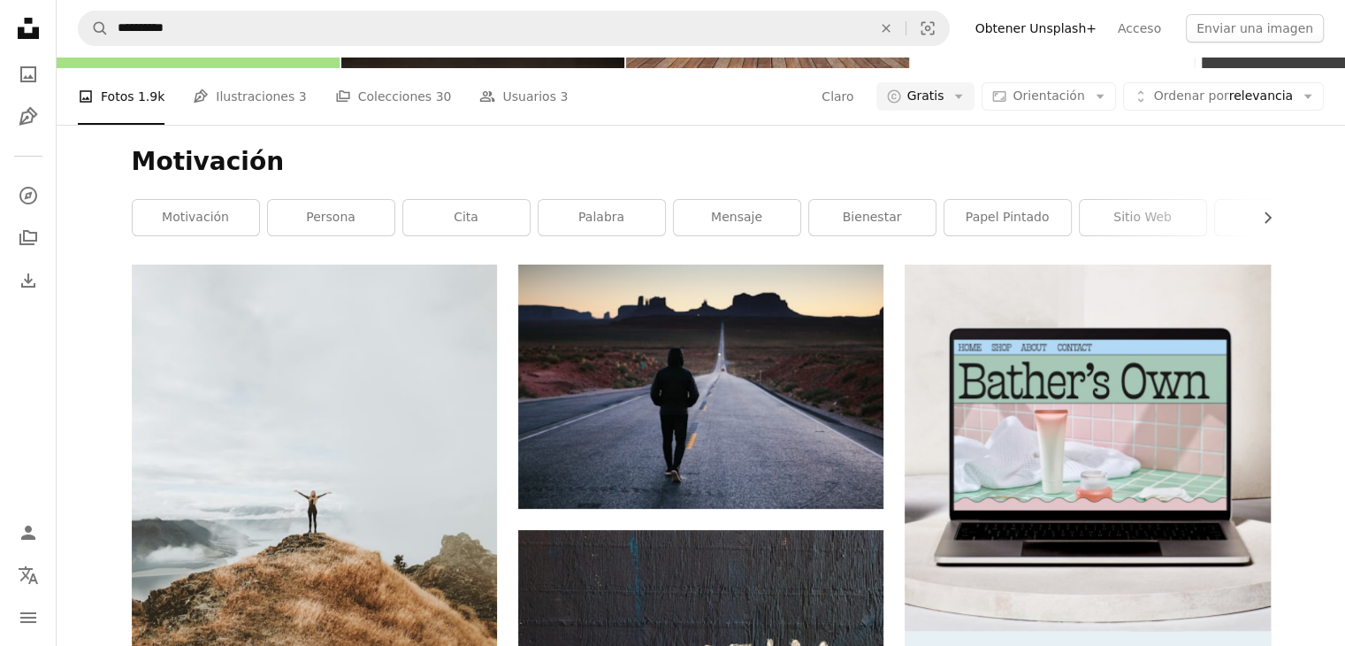
scroll to position [265, 0]
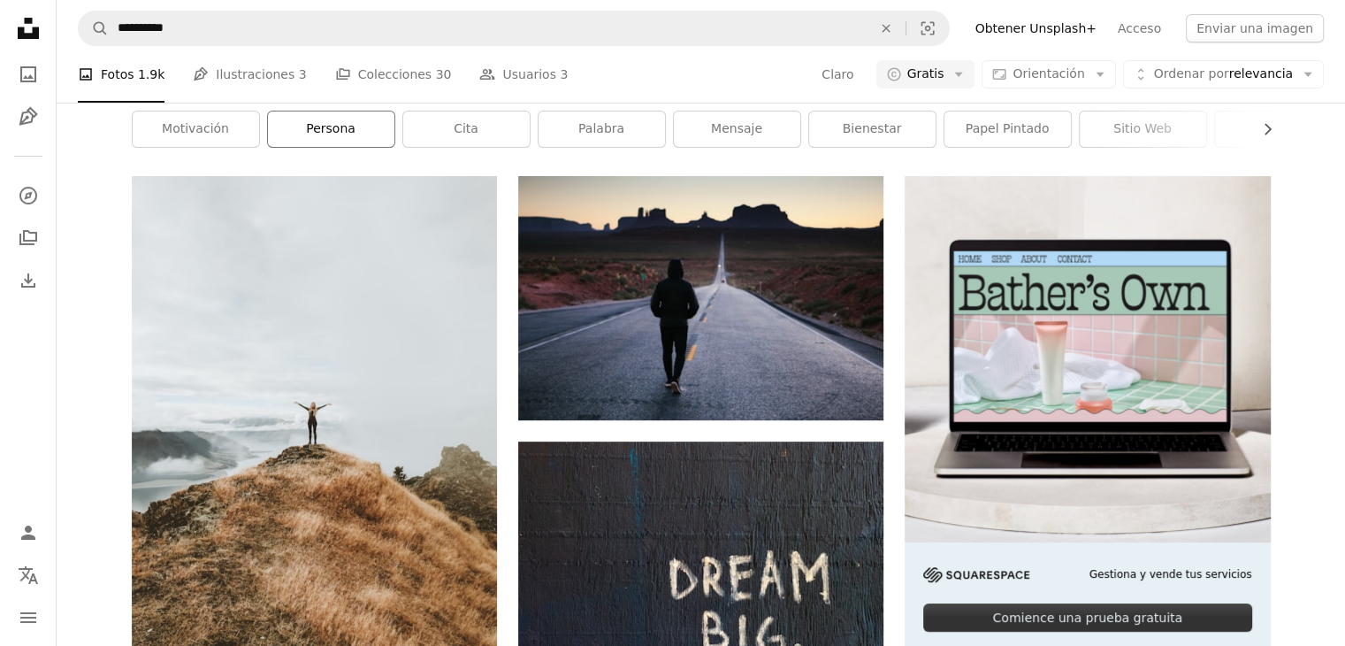
click at [307, 128] on link "persona" at bounding box center [331, 128] width 126 height 35
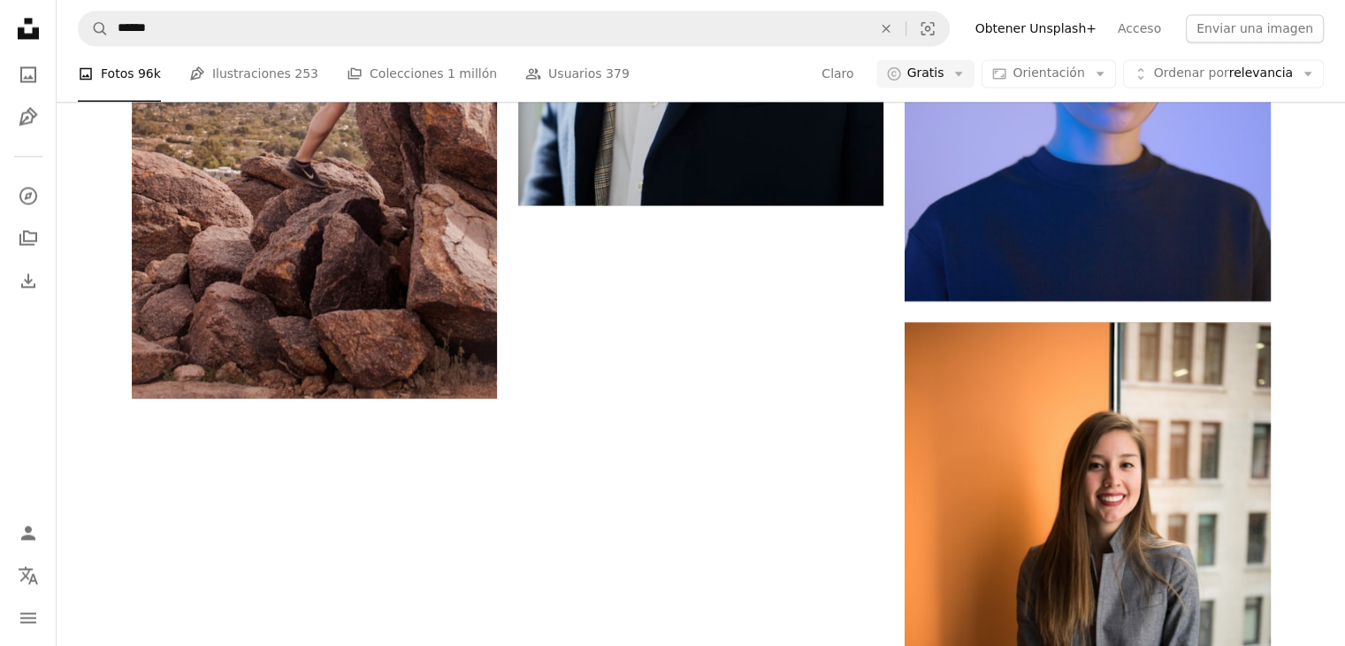
scroll to position [2830, 0]
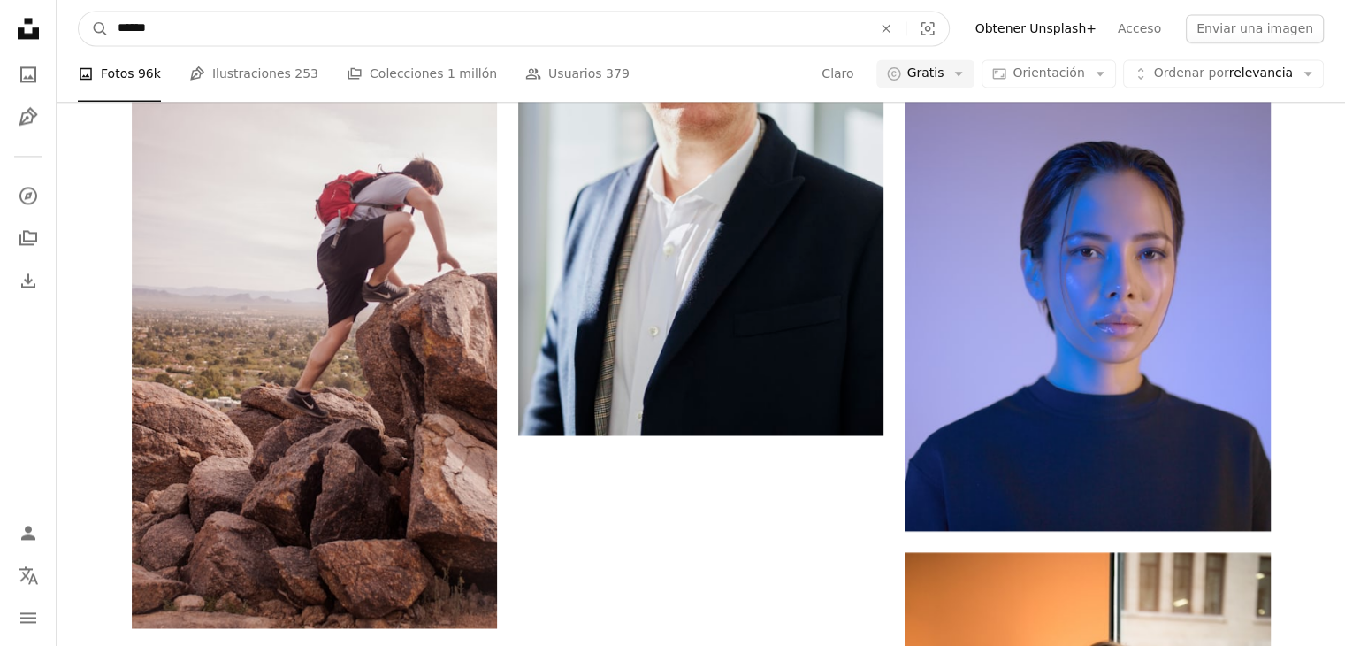
drag, startPoint x: 188, startPoint y: 27, endPoint x: 68, endPoint y: 10, distance: 121.6
click at [68, 10] on nav "A magnifying glass ****** An X shape Visual search Filters Obtener Unsplash+ Ac…" at bounding box center [701, 28] width 1289 height 57
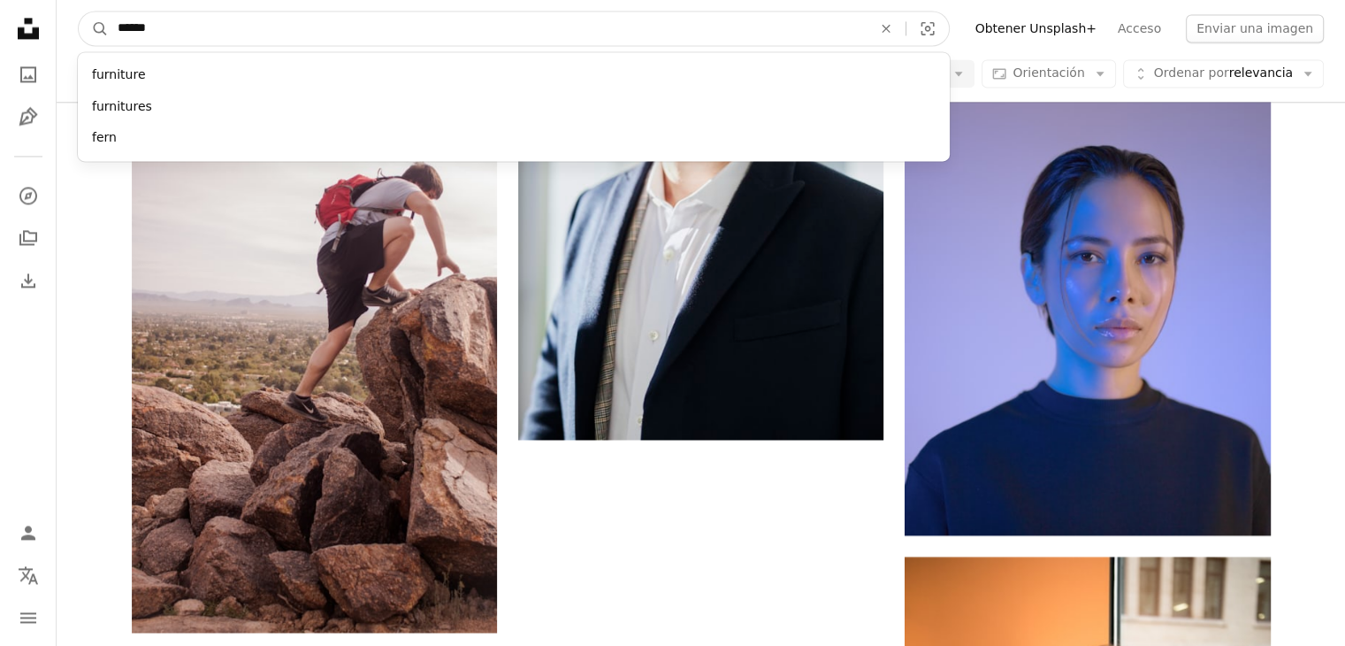
type input "******"
click button "A magnifying glass" at bounding box center [94, 28] width 30 height 34
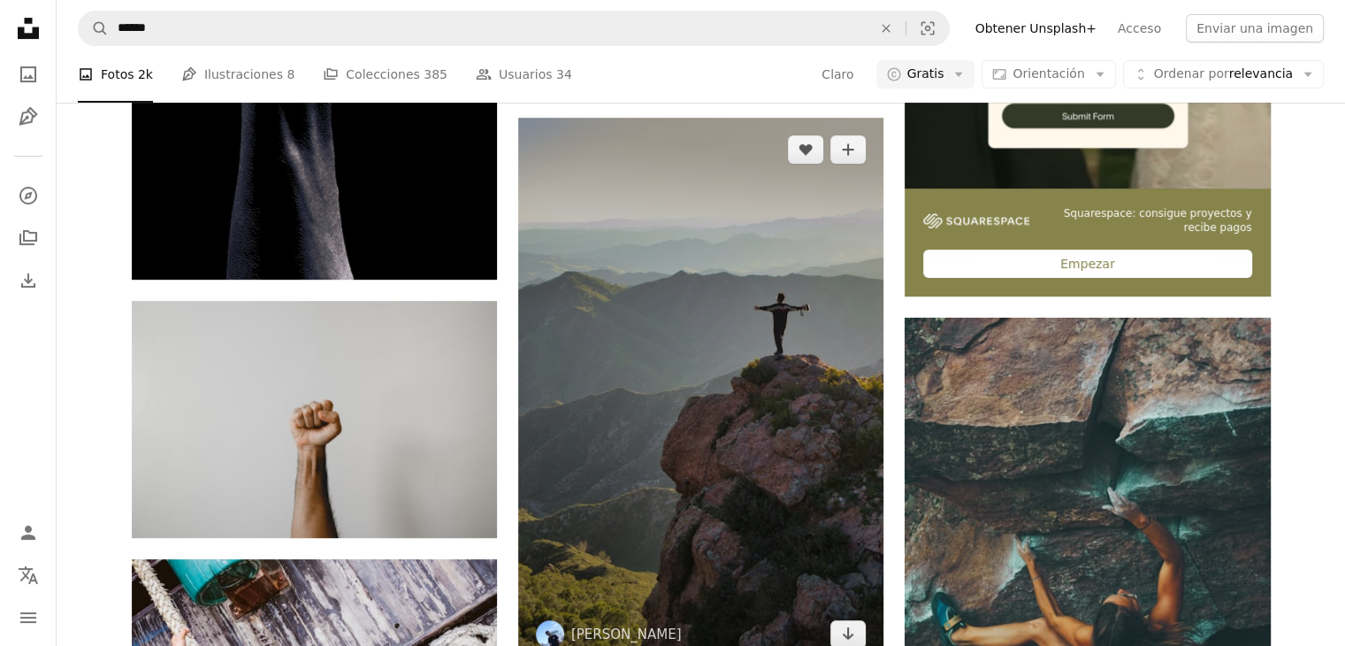
scroll to position [708, 0]
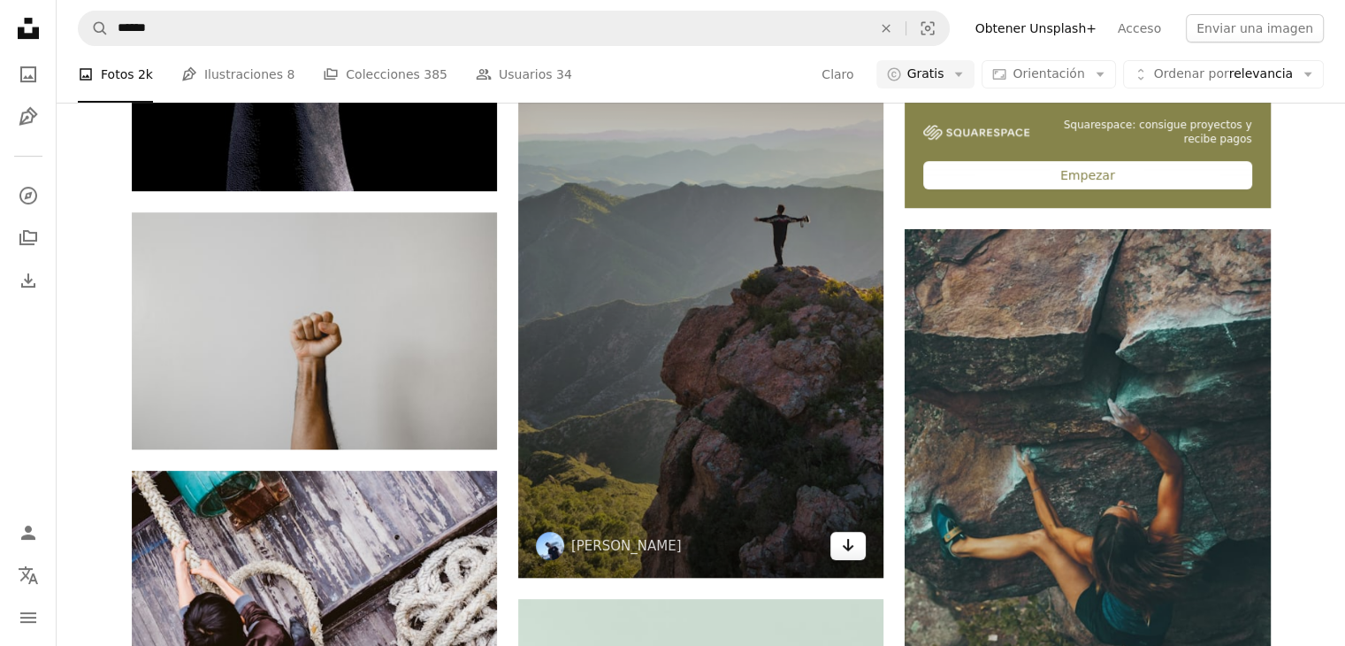
click at [853, 543] on icon "Arrow pointing down" at bounding box center [848, 544] width 14 height 21
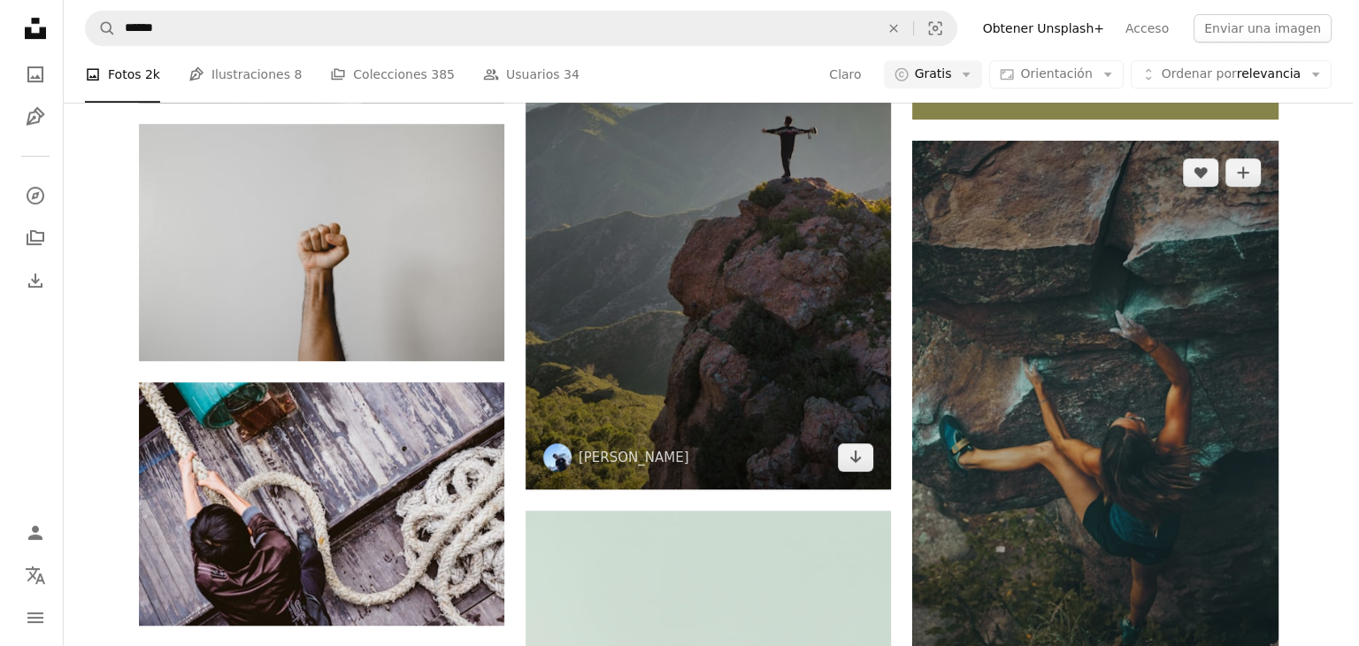
scroll to position [619, 0]
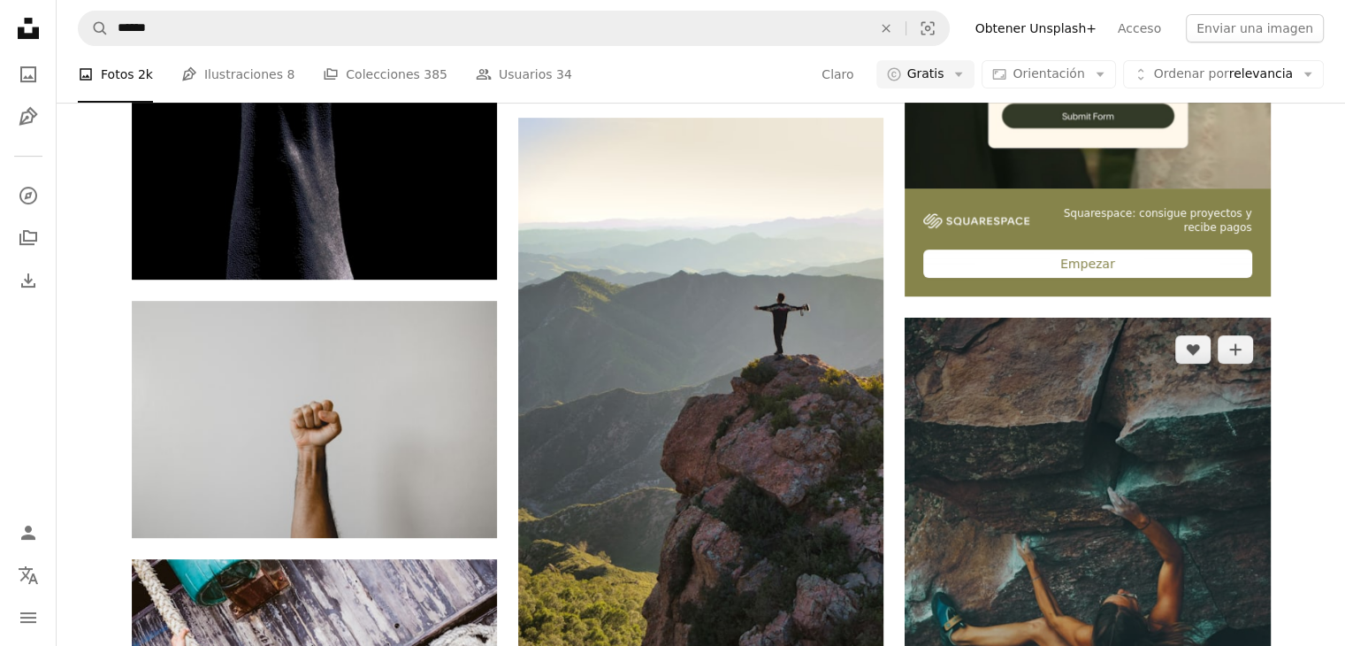
click at [1131, 495] on img at bounding box center [1087, 594] width 365 height 552
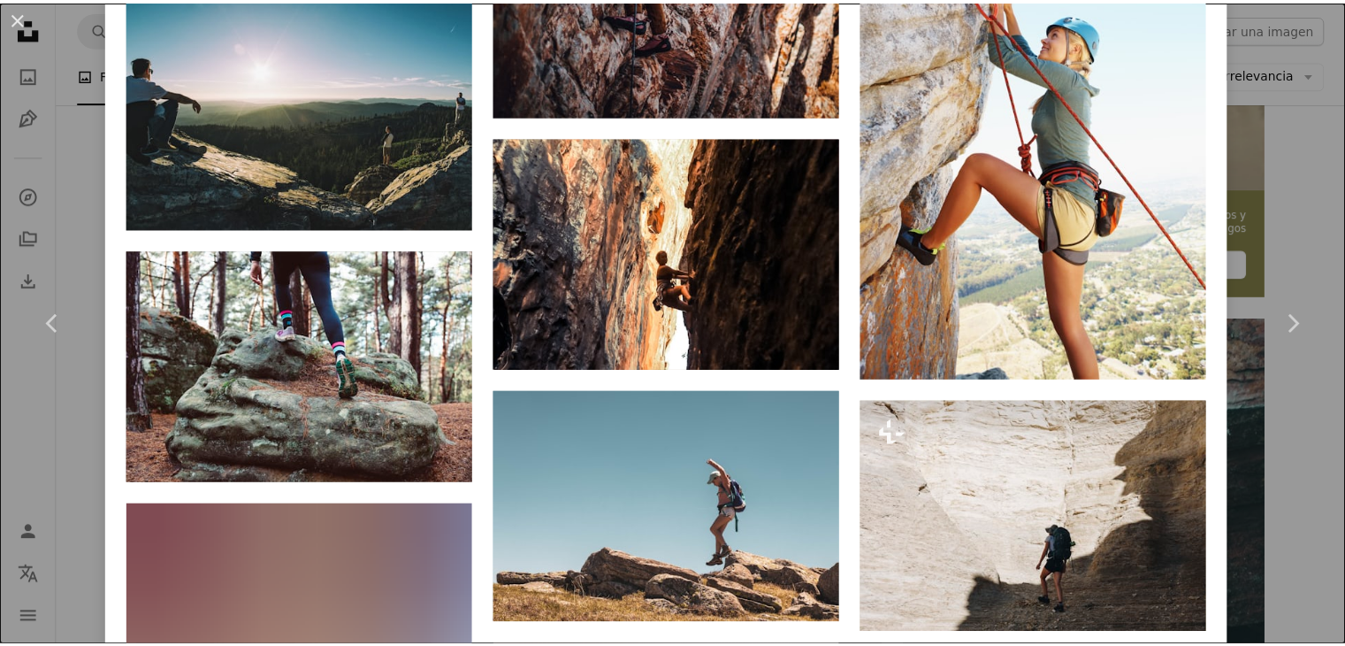
scroll to position [20785, 0]
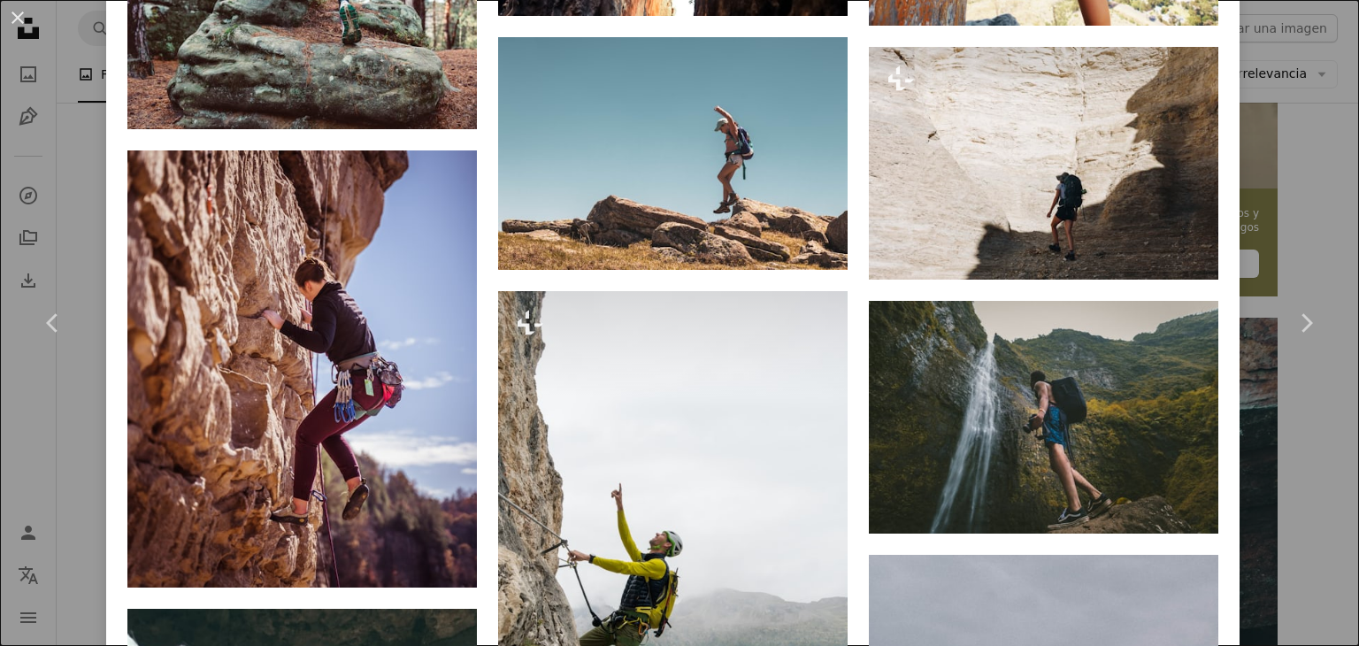
click at [1304, 466] on div "An X shape Chevron left Chevron right x ) speckfechta A heart A plus sign Edita…" at bounding box center [679, 323] width 1359 height 646
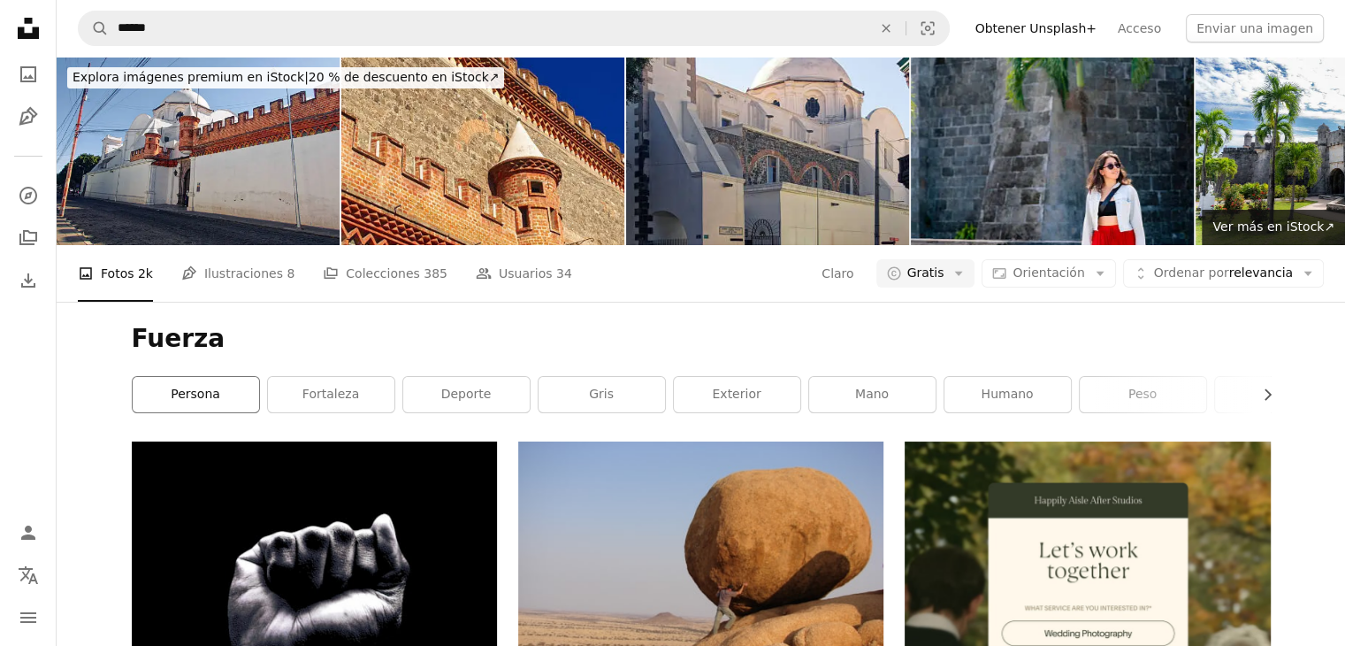
click at [198, 408] on link "persona" at bounding box center [196, 394] width 126 height 35
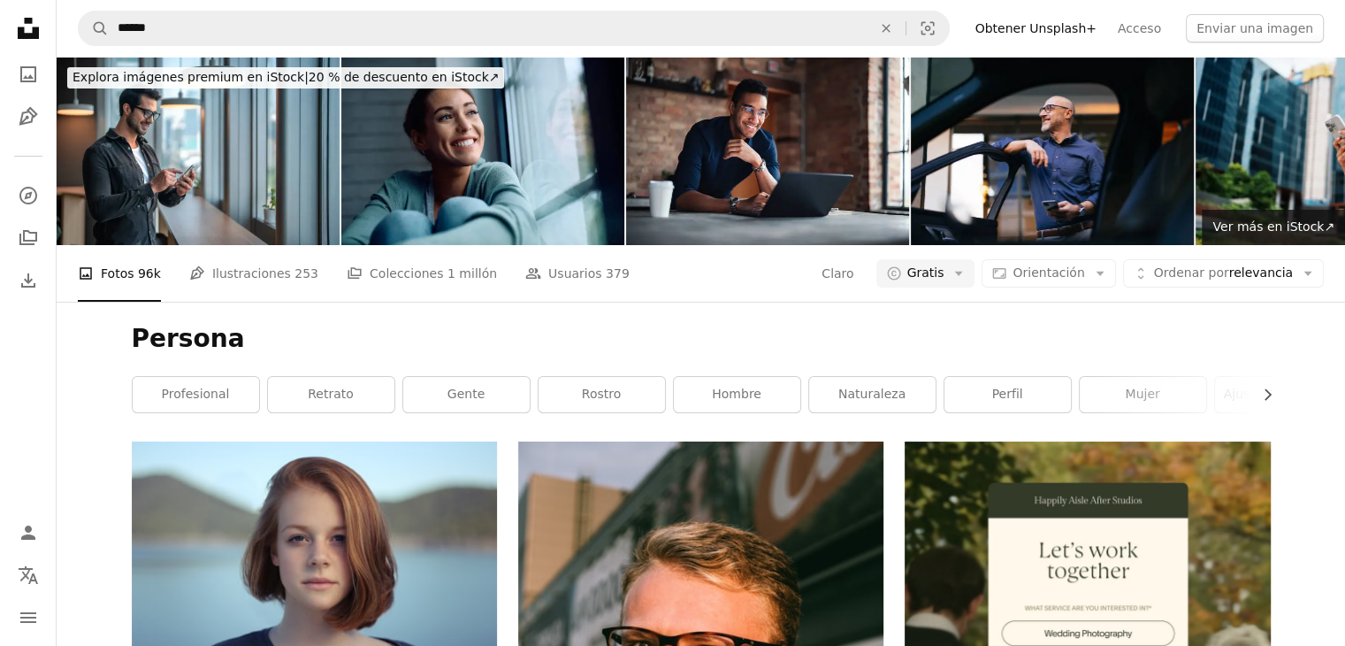
click at [1281, 385] on div "Persona Chevron right profesional retrato gente rostro hombre naturaleza perfil…" at bounding box center [702, 372] width 1182 height 140
click at [1266, 395] on icon "Chevron right" at bounding box center [1268, 395] width 18 height 18
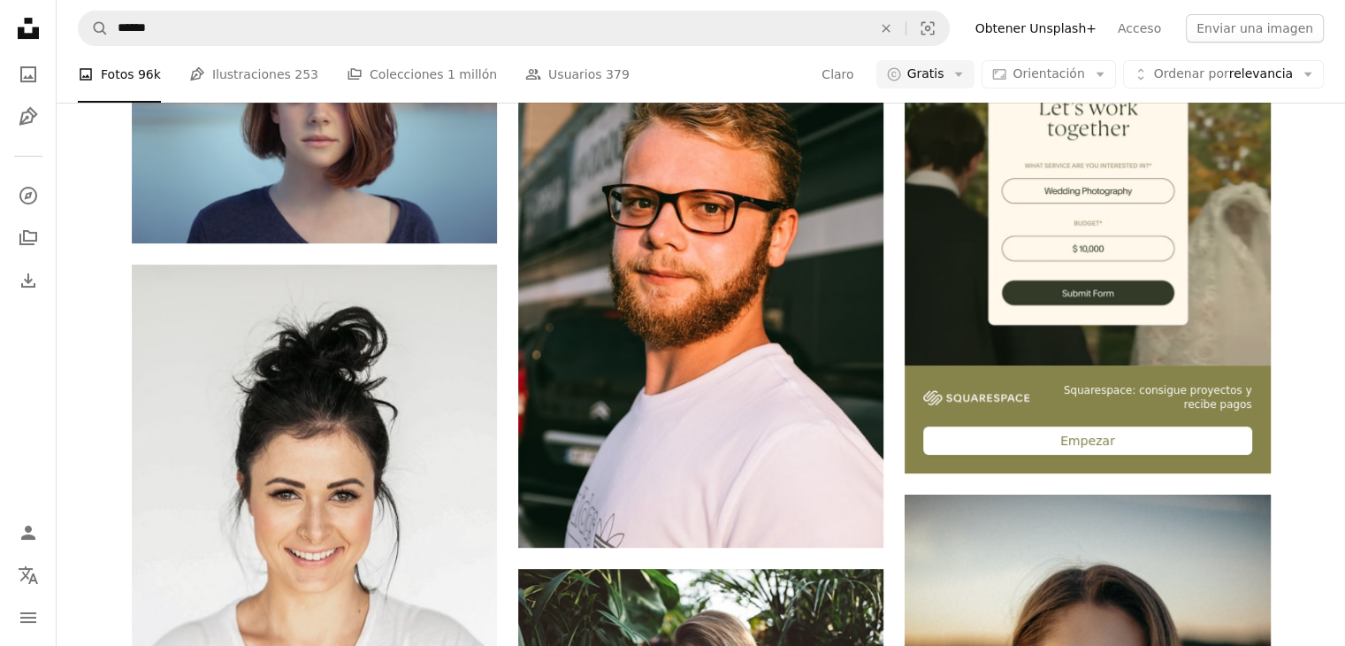
scroll to position [0, 0]
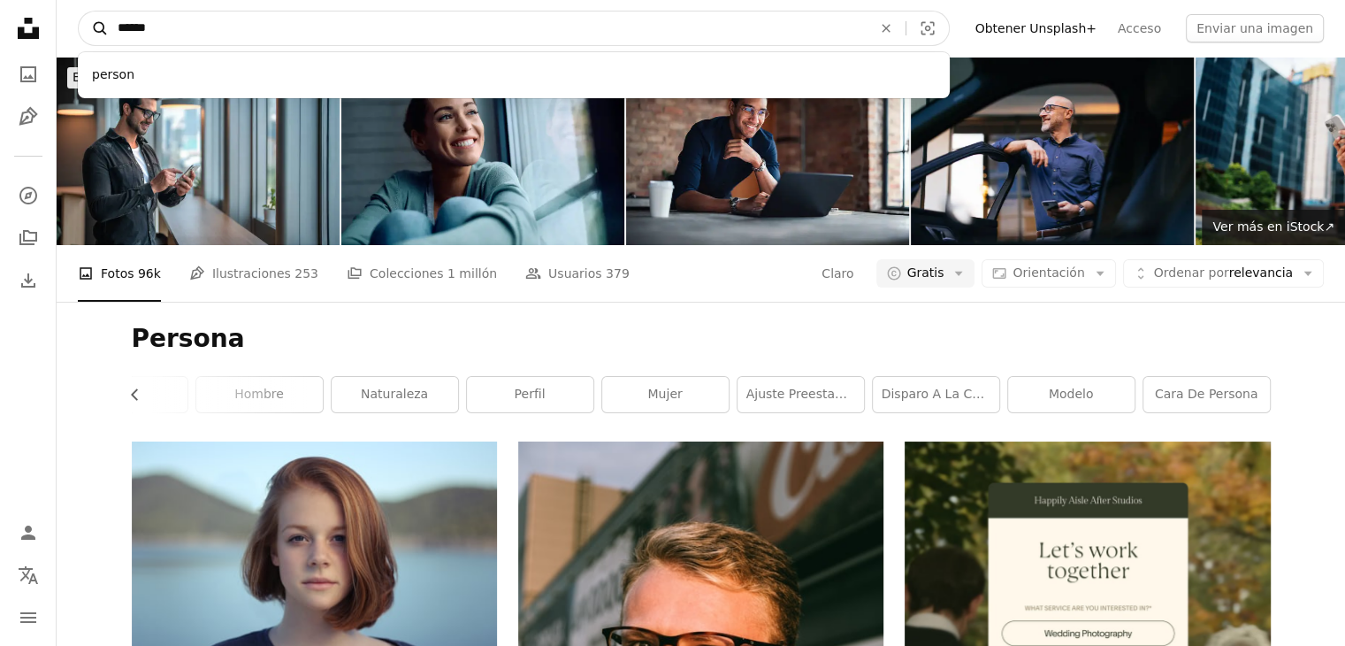
drag, startPoint x: 232, startPoint y: 16, endPoint x: 81, endPoint y: 38, distance: 152.0
click at [81, 38] on form "A magnifying glass ****** person An X shape Visual search" at bounding box center [514, 28] width 872 height 35
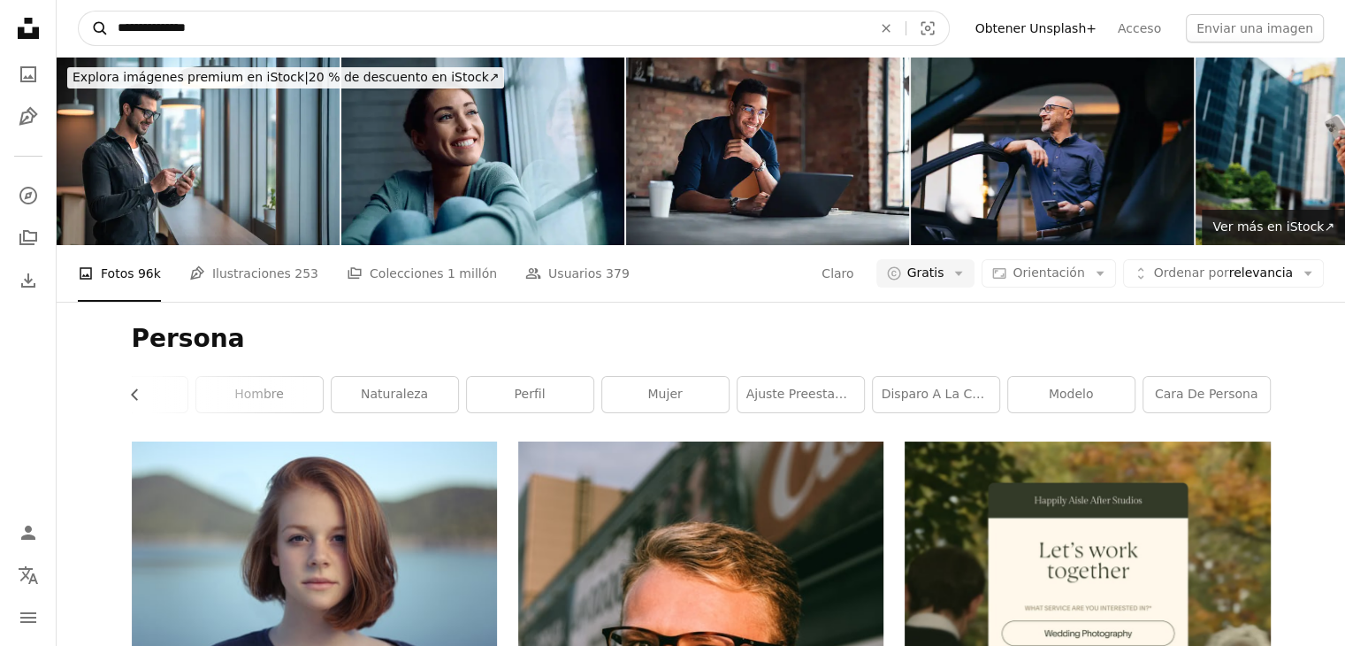
type input "**********"
click button "A magnifying glass" at bounding box center [94, 28] width 30 height 34
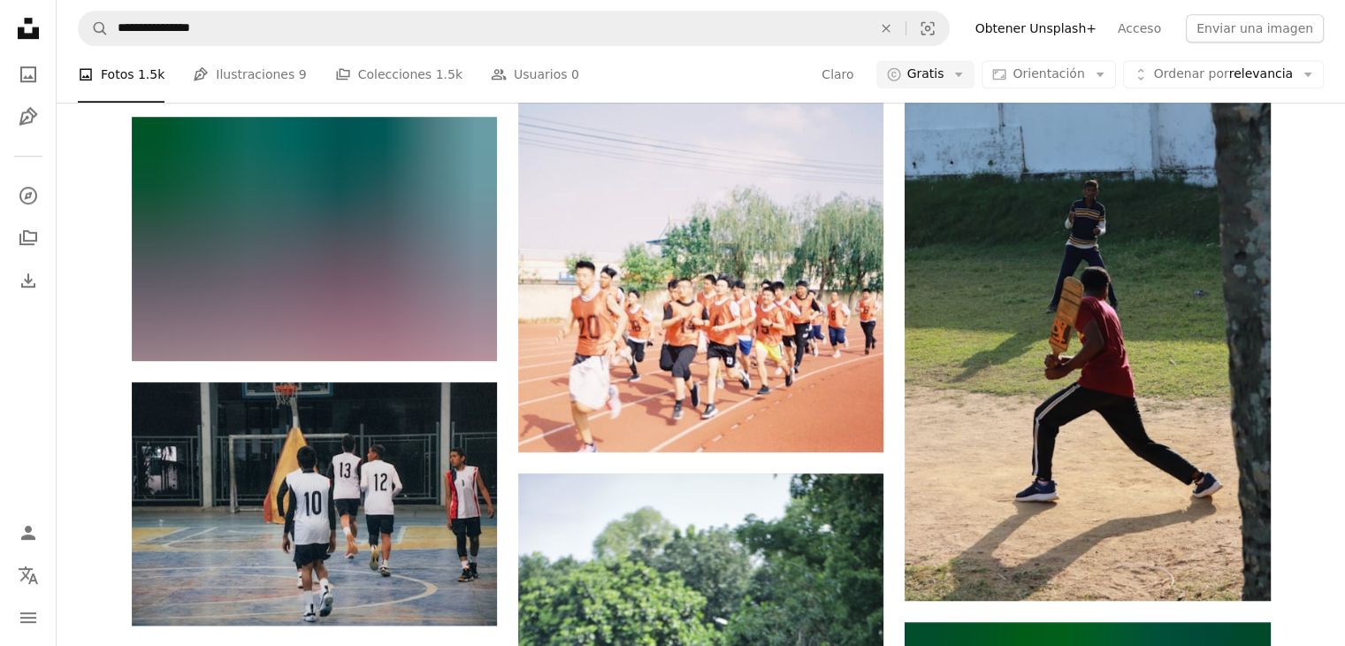
scroll to position [796, 0]
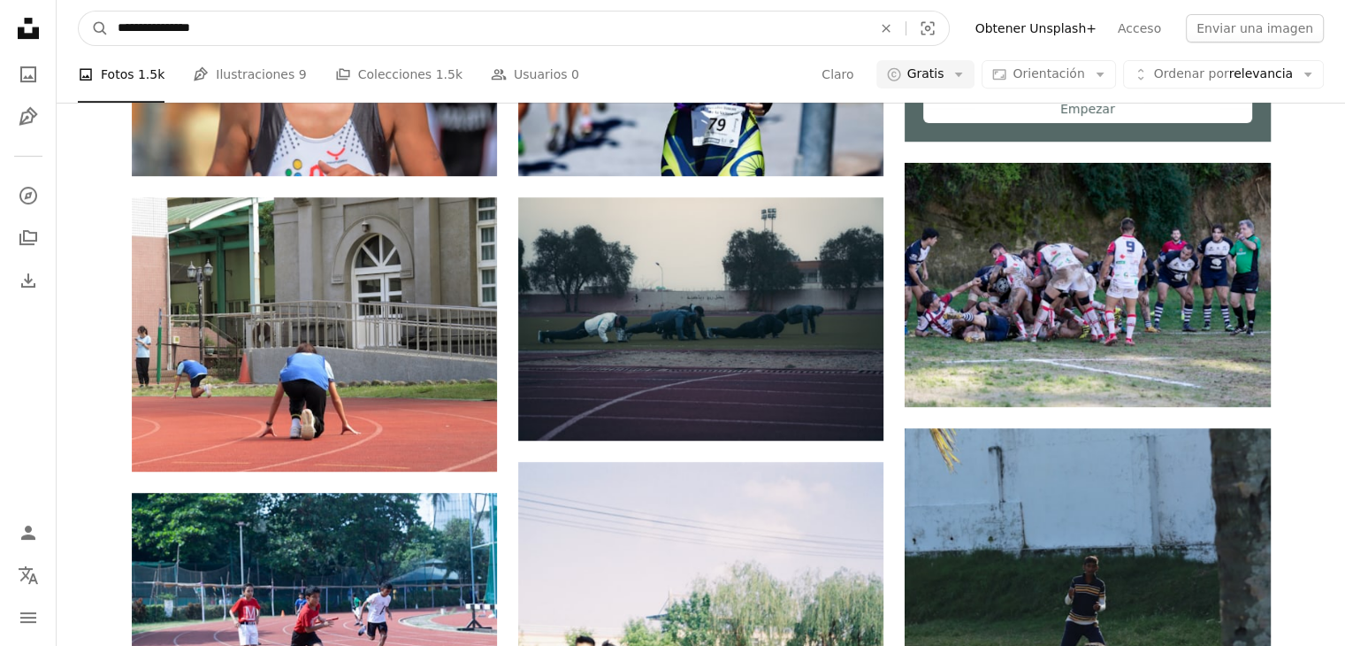
drag, startPoint x: 241, startPoint y: 32, endPoint x: 57, endPoint y: 10, distance: 186.2
click at [57, 10] on nav "**********" at bounding box center [701, 28] width 1289 height 57
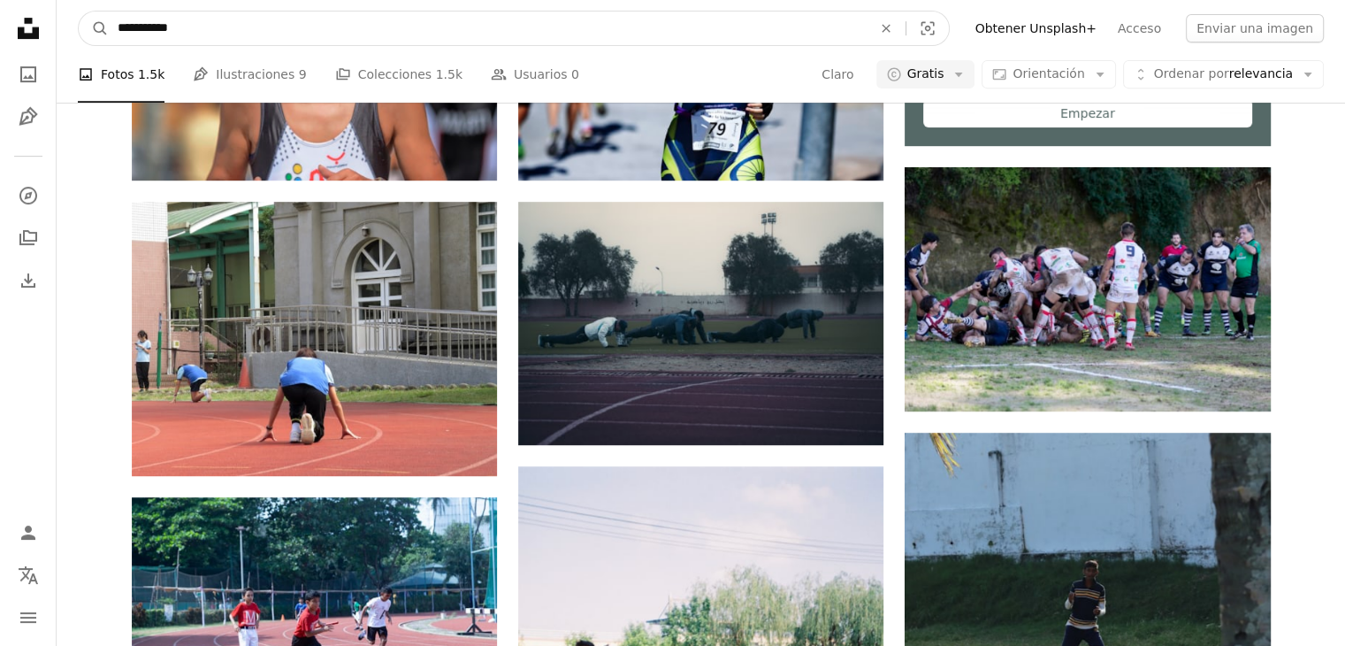
type input "**********"
click button "A magnifying glass" at bounding box center [94, 28] width 30 height 34
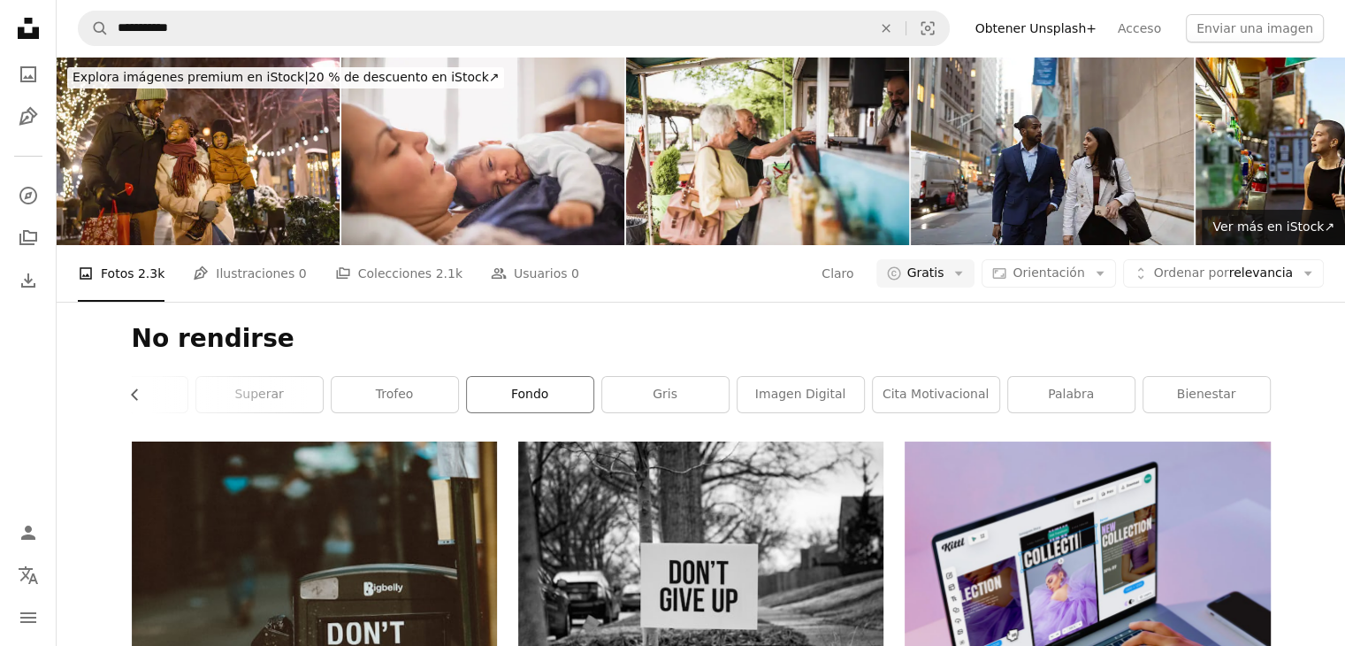
click at [520, 411] on link "fondo" at bounding box center [530, 394] width 126 height 35
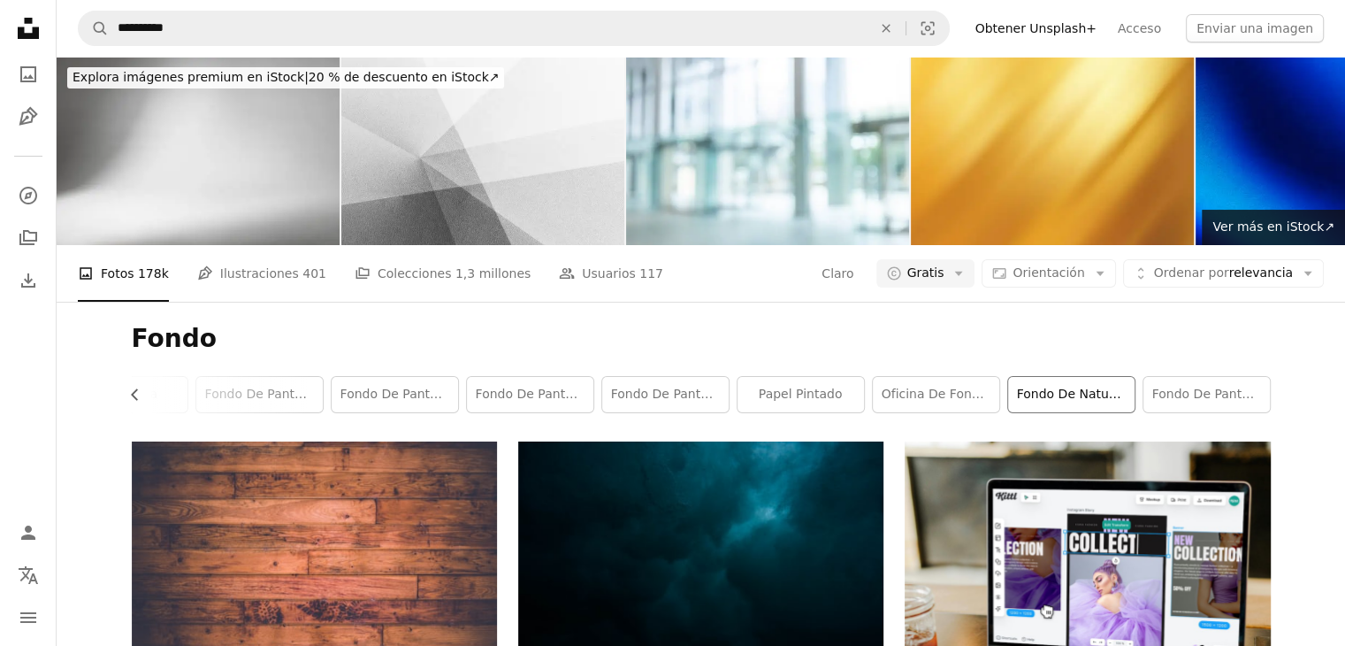
click at [1114, 391] on font "fondo de naturaleza" at bounding box center [1082, 394] width 130 height 14
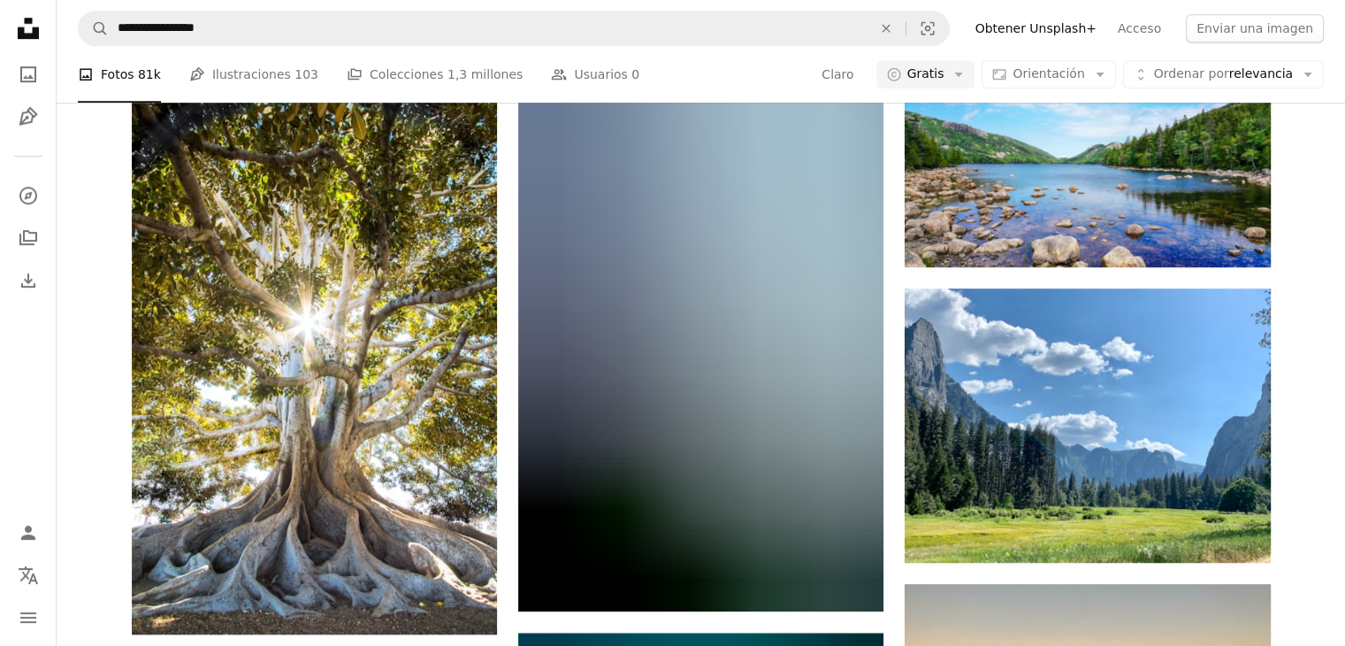
scroll to position [1238, 0]
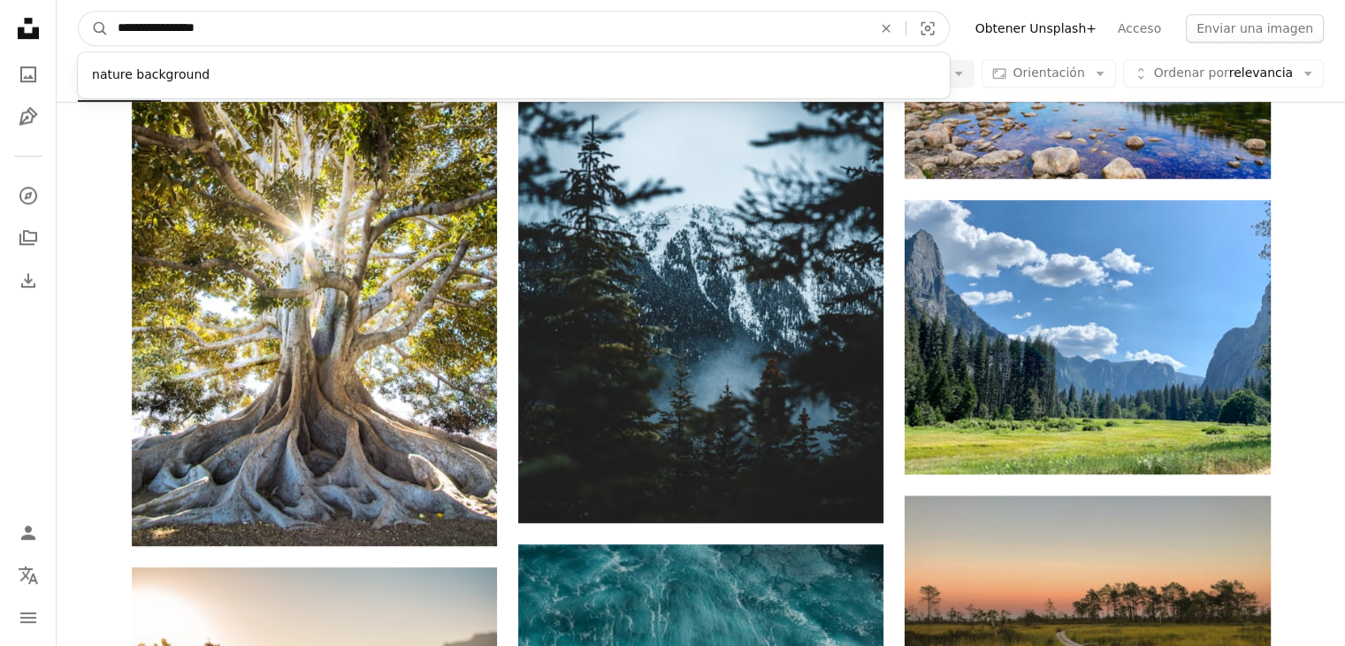
drag, startPoint x: 312, startPoint y: 25, endPoint x: 0, endPoint y: 33, distance: 312.3
type input "**********"
click button "A magnifying glass" at bounding box center [94, 28] width 30 height 34
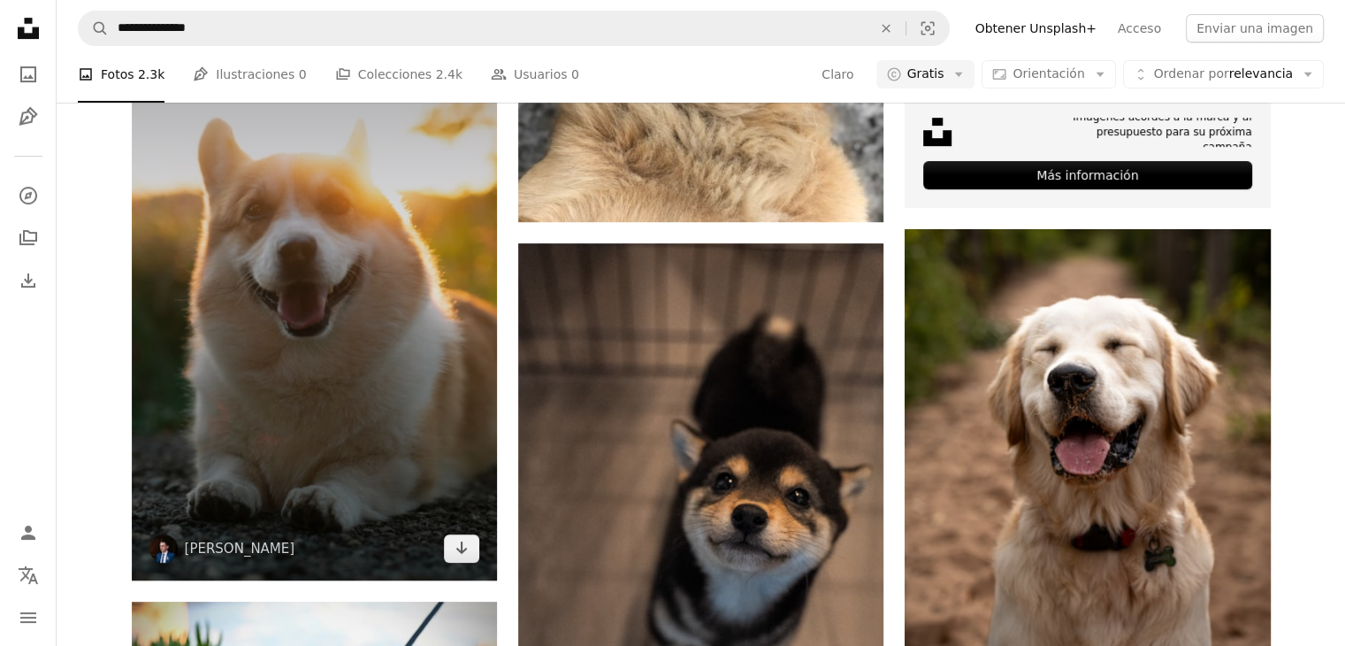
scroll to position [796, 0]
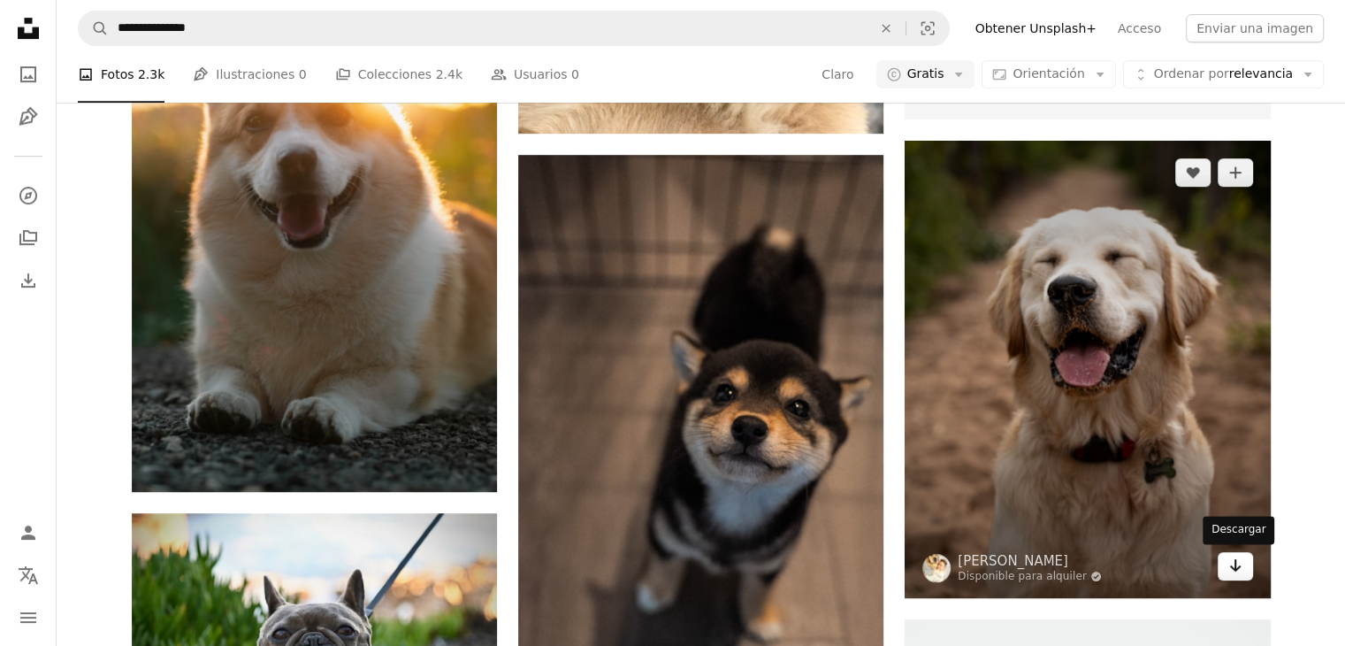
click at [1235, 563] on icon "Descargar" at bounding box center [1234, 565] width 11 height 12
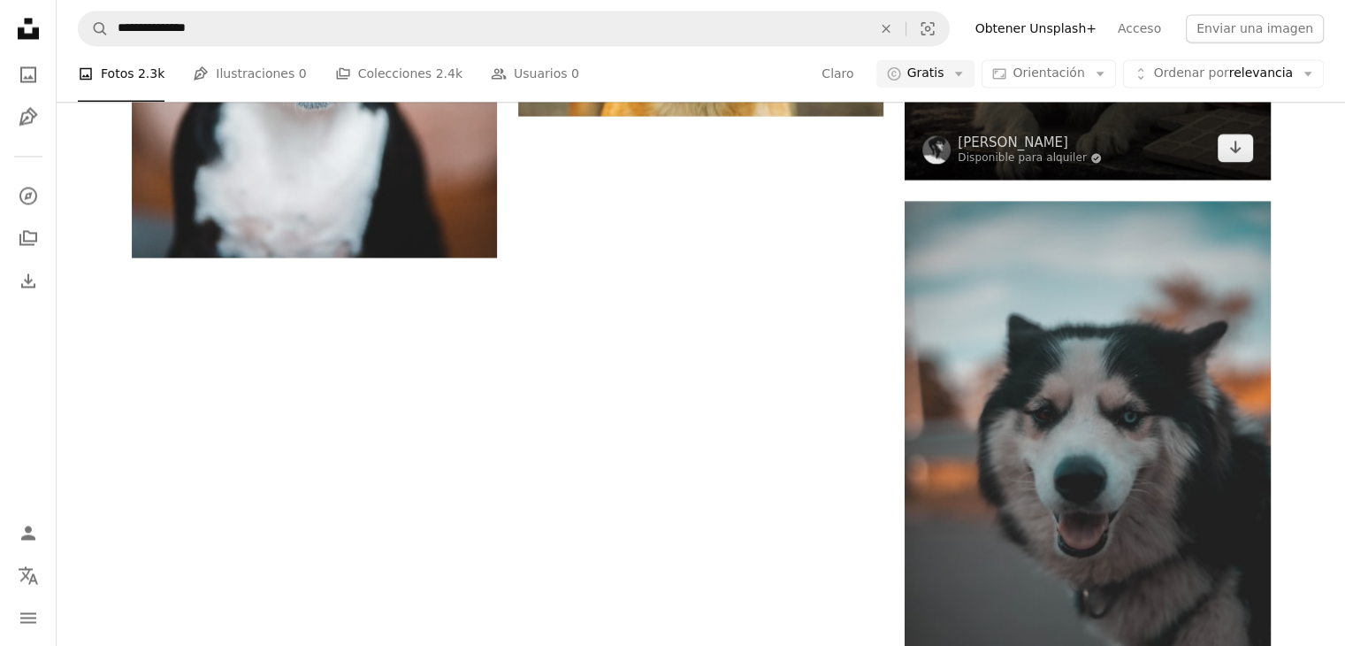
scroll to position [2653, 0]
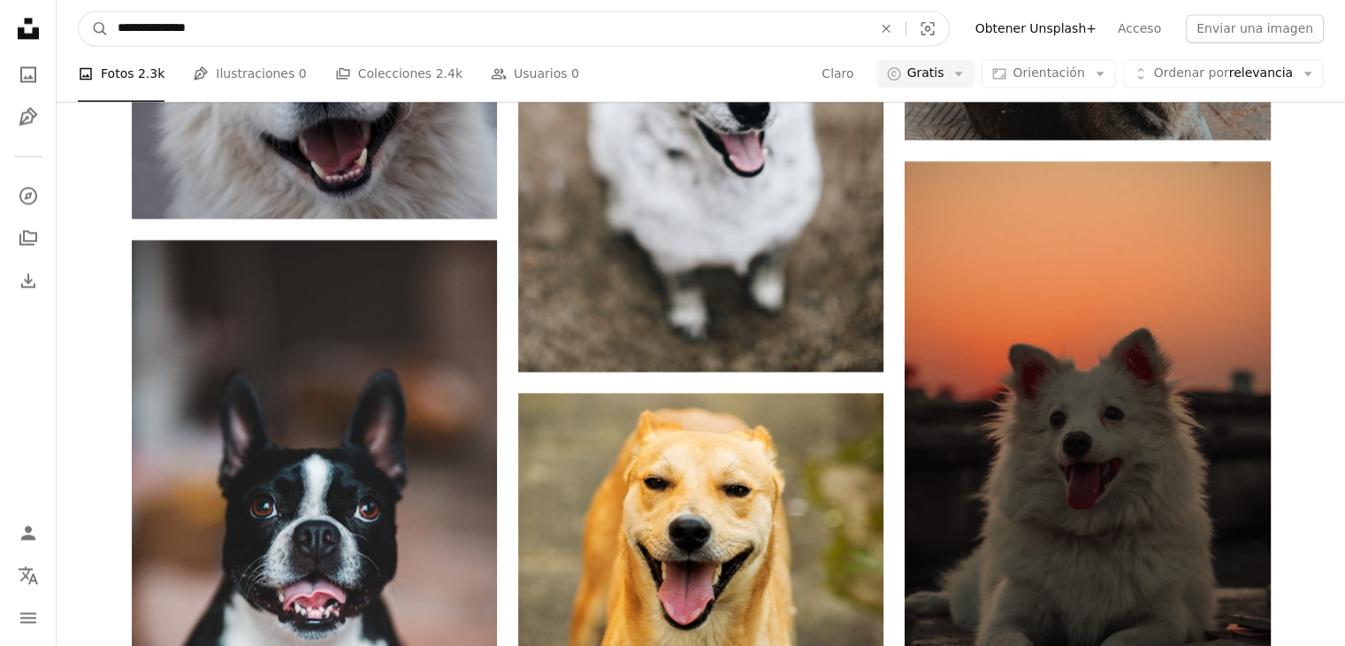
drag, startPoint x: 232, startPoint y: 33, endPoint x: 0, endPoint y: 16, distance: 232.3
type input "**********"
click button "A magnifying glass" at bounding box center [94, 28] width 30 height 34
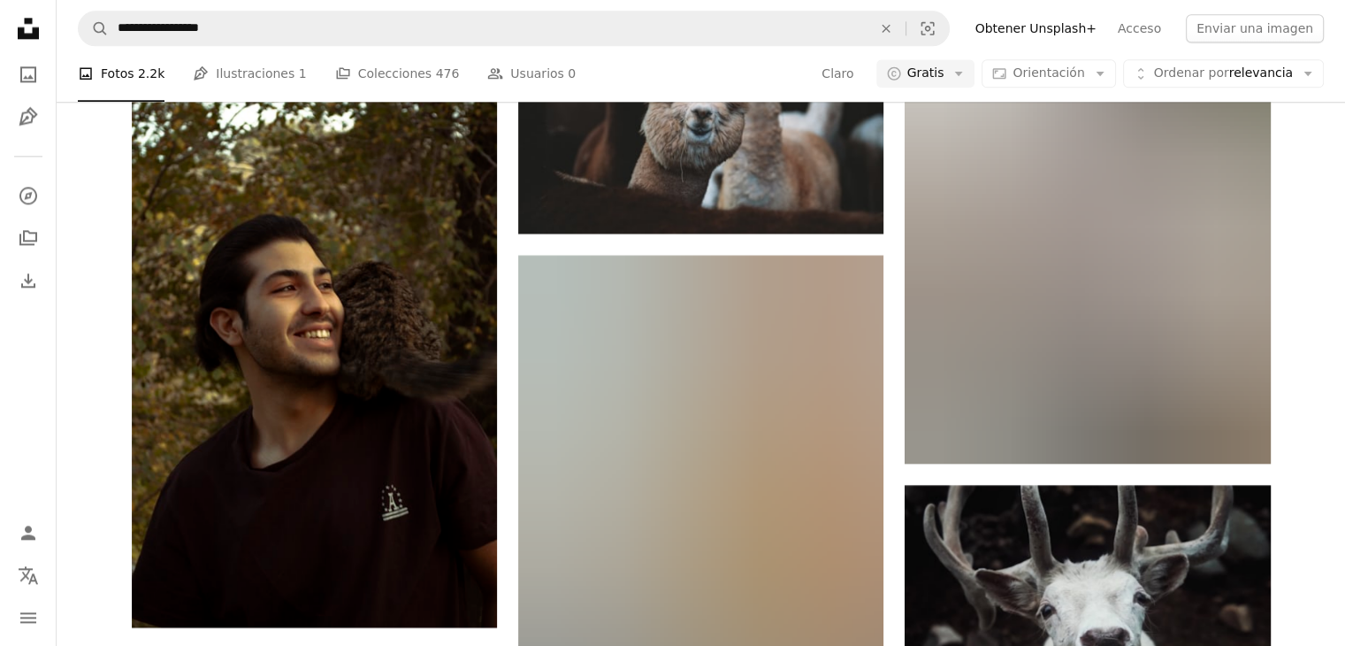
scroll to position [2300, 0]
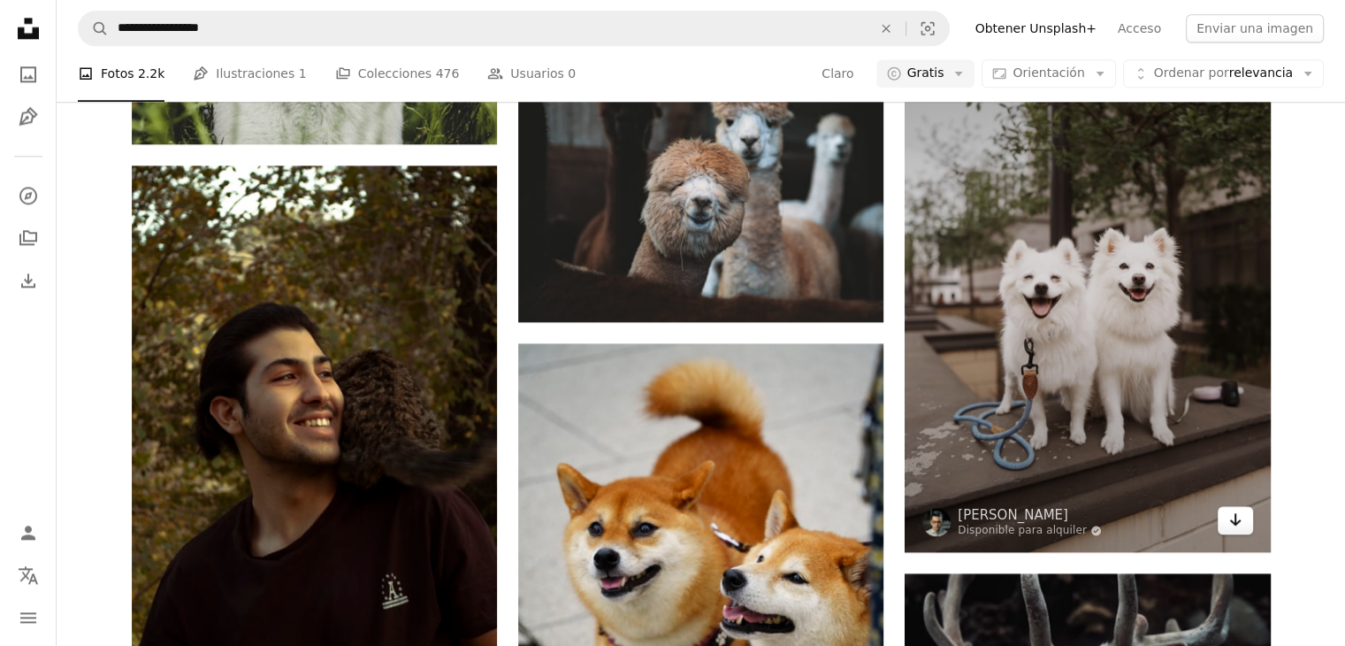
click at [1236, 519] on icon "Arrow pointing down" at bounding box center [1236, 519] width 14 height 21
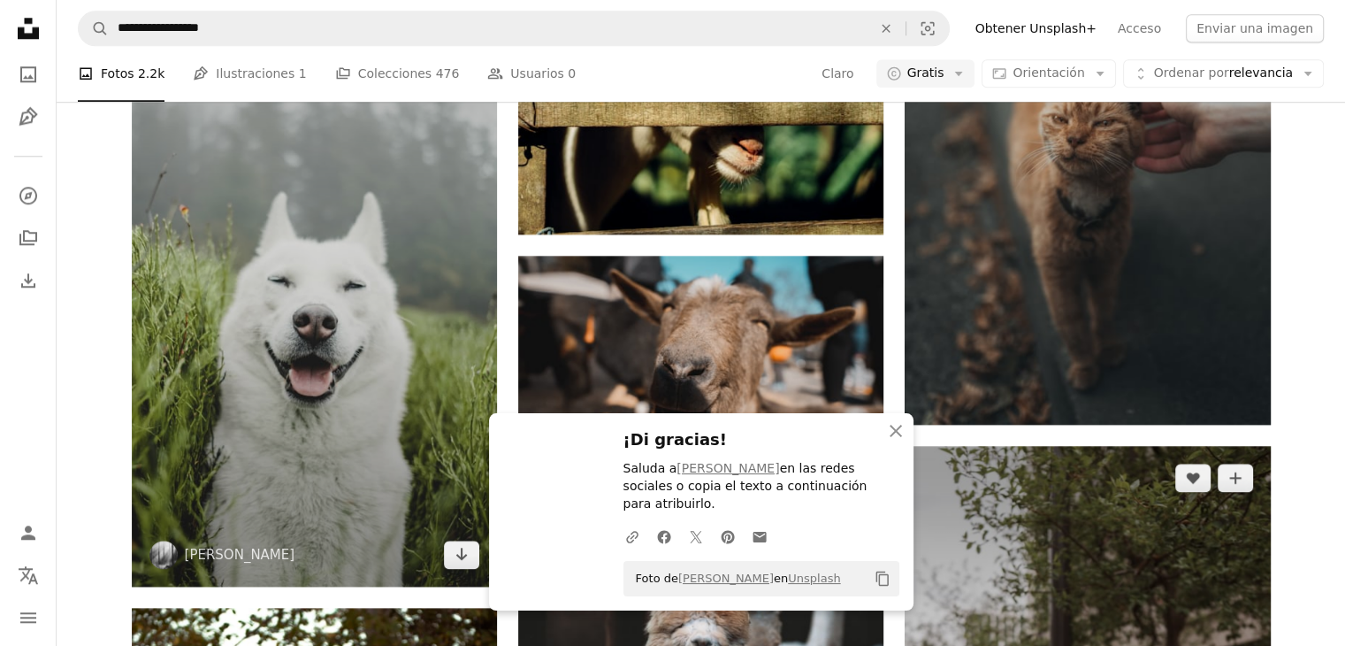
scroll to position [1946, 0]
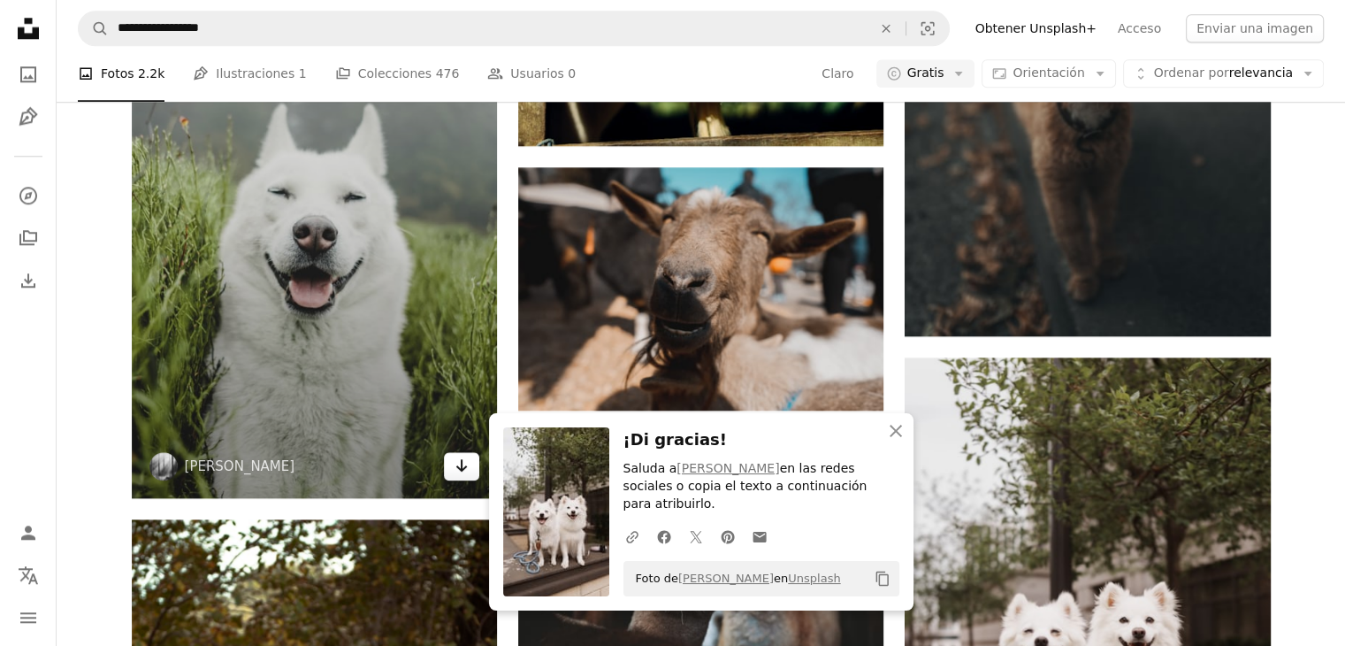
click at [460, 470] on icon "Descargar" at bounding box center [461, 465] width 11 height 12
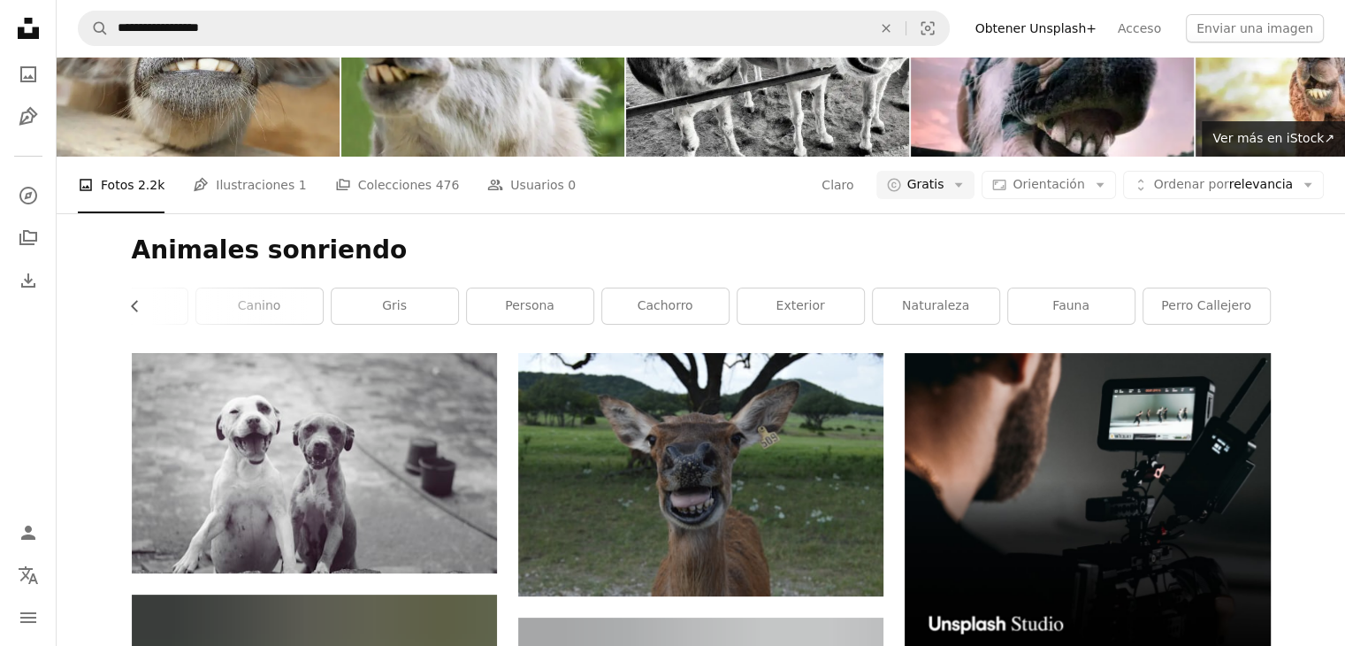
scroll to position [0, 0]
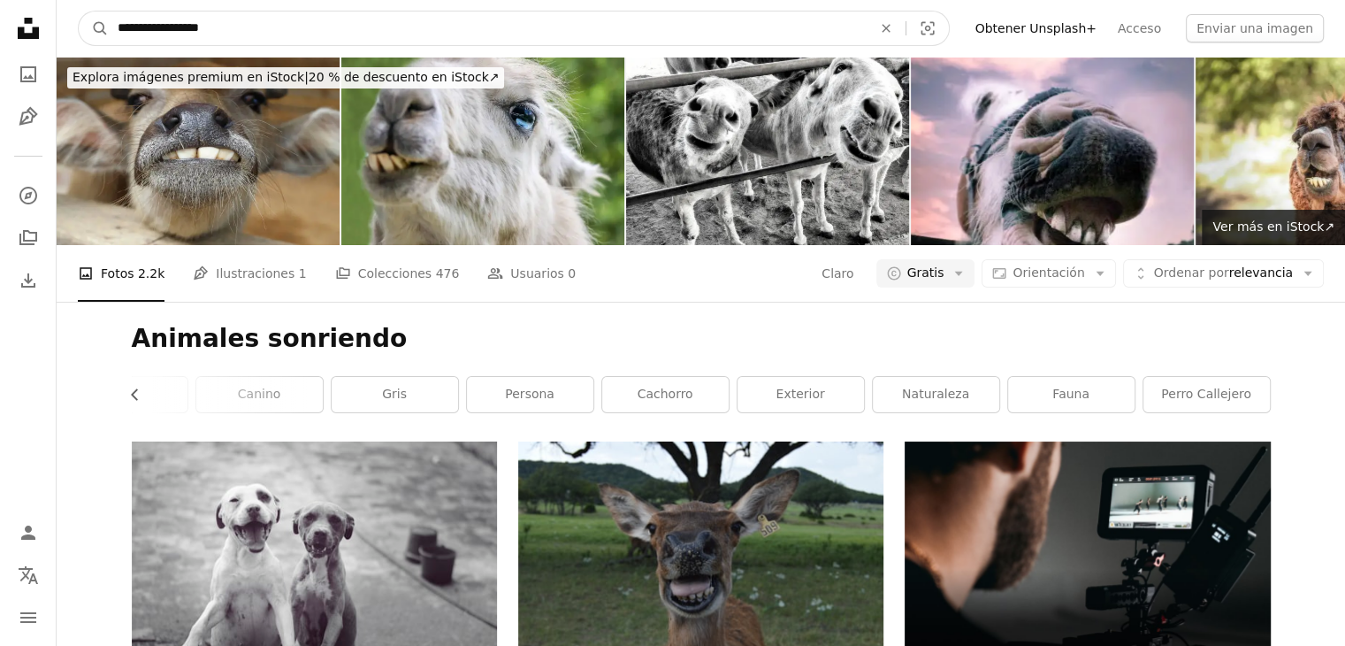
drag, startPoint x: 258, startPoint y: 32, endPoint x: 0, endPoint y: 33, distance: 258.3
type input "*********"
click button "A magnifying glass" at bounding box center [94, 28] width 30 height 34
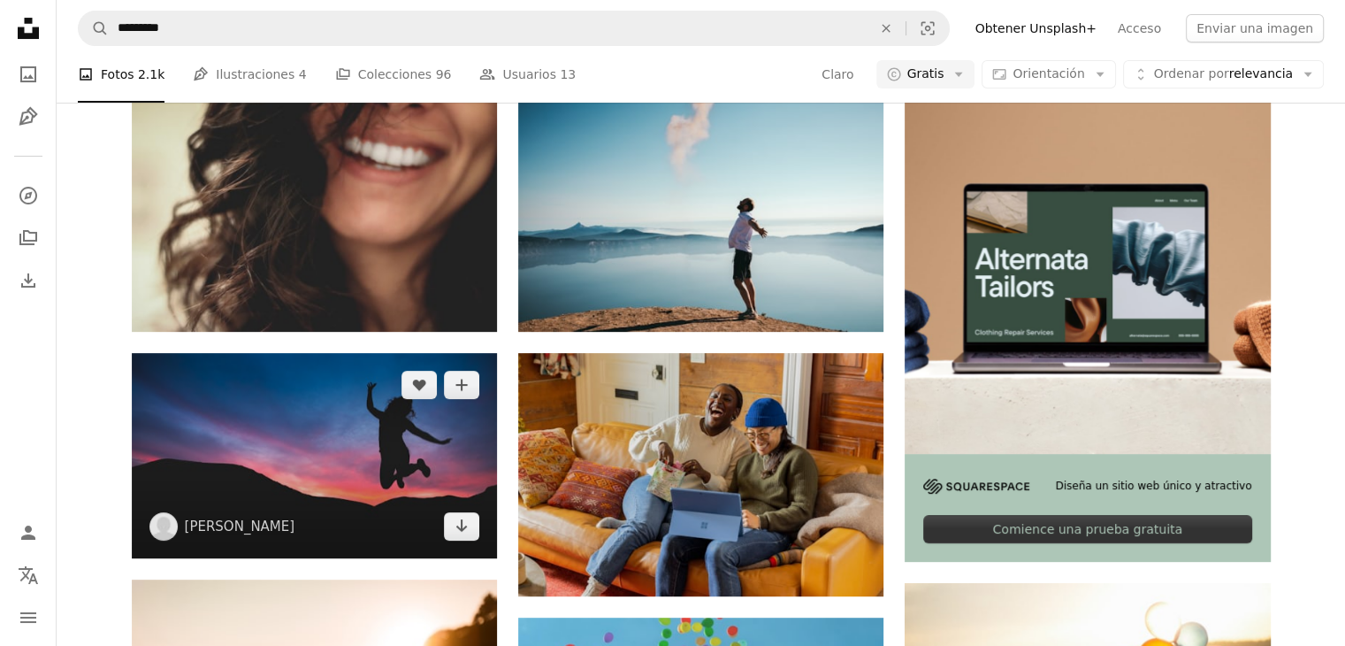
scroll to position [265, 0]
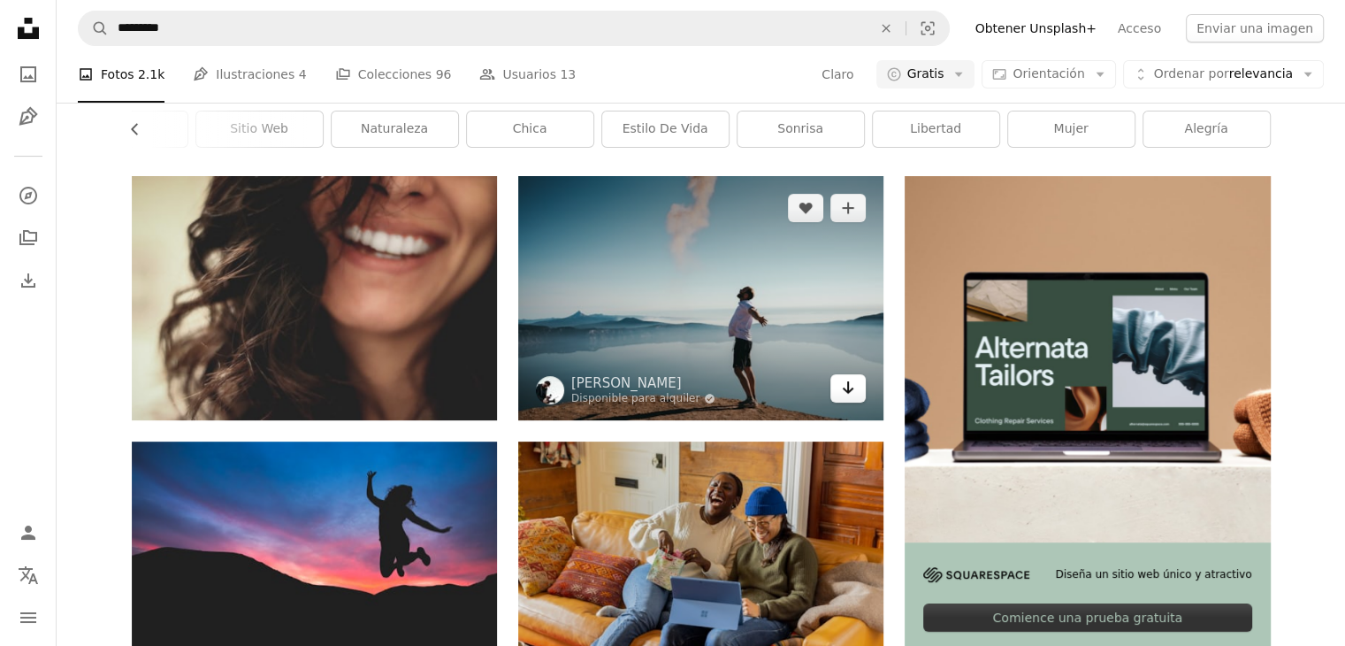
click at [855, 394] on link "Arrow pointing down" at bounding box center [848, 388] width 35 height 28
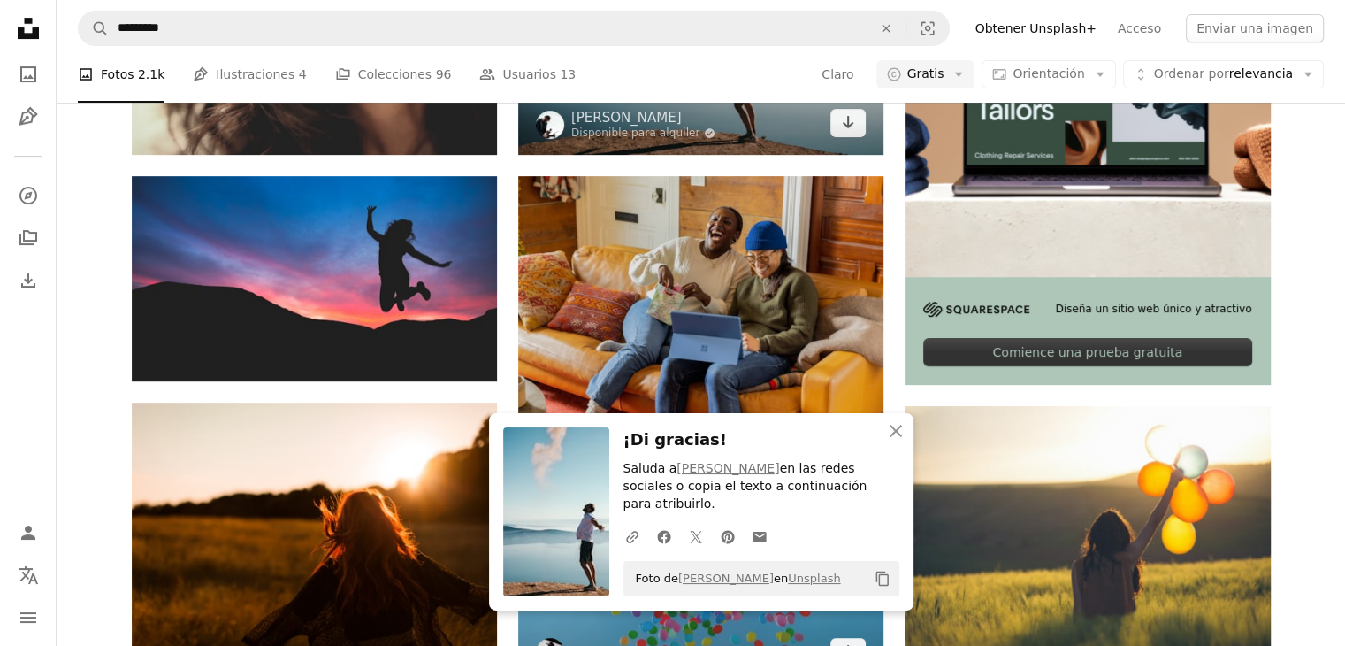
scroll to position [619, 0]
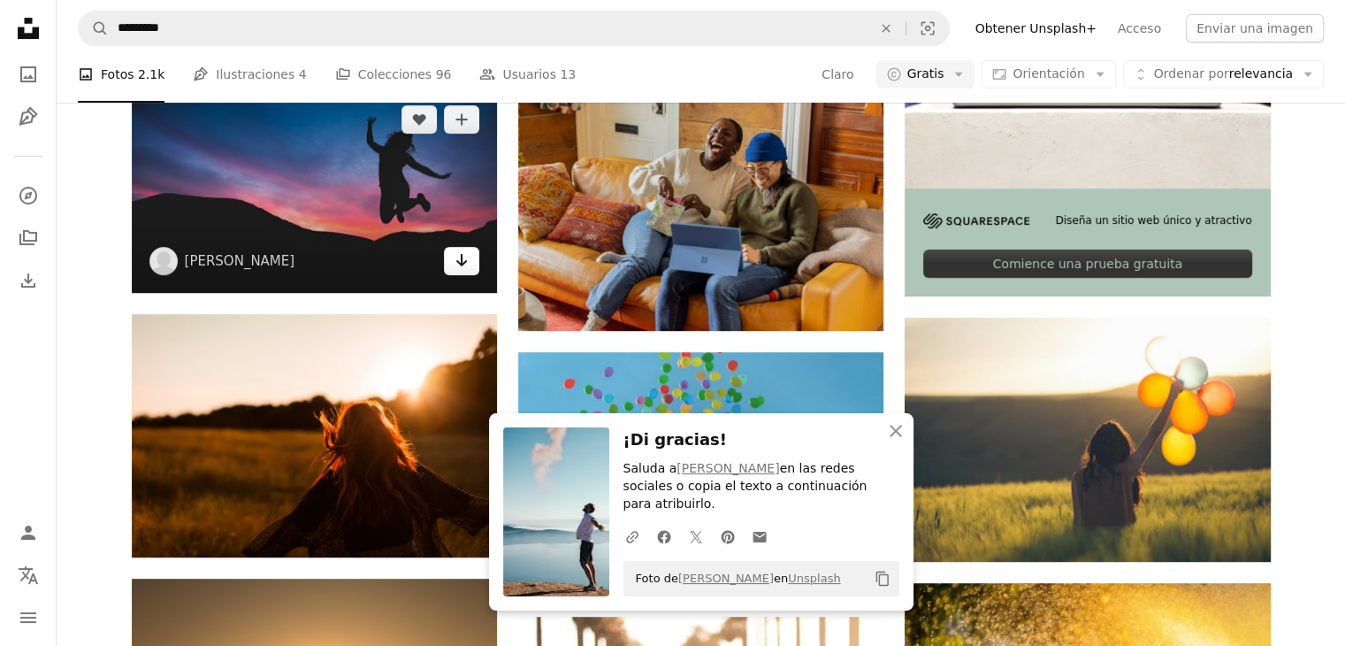
click at [459, 268] on icon "Arrow pointing down" at bounding box center [462, 259] width 14 height 21
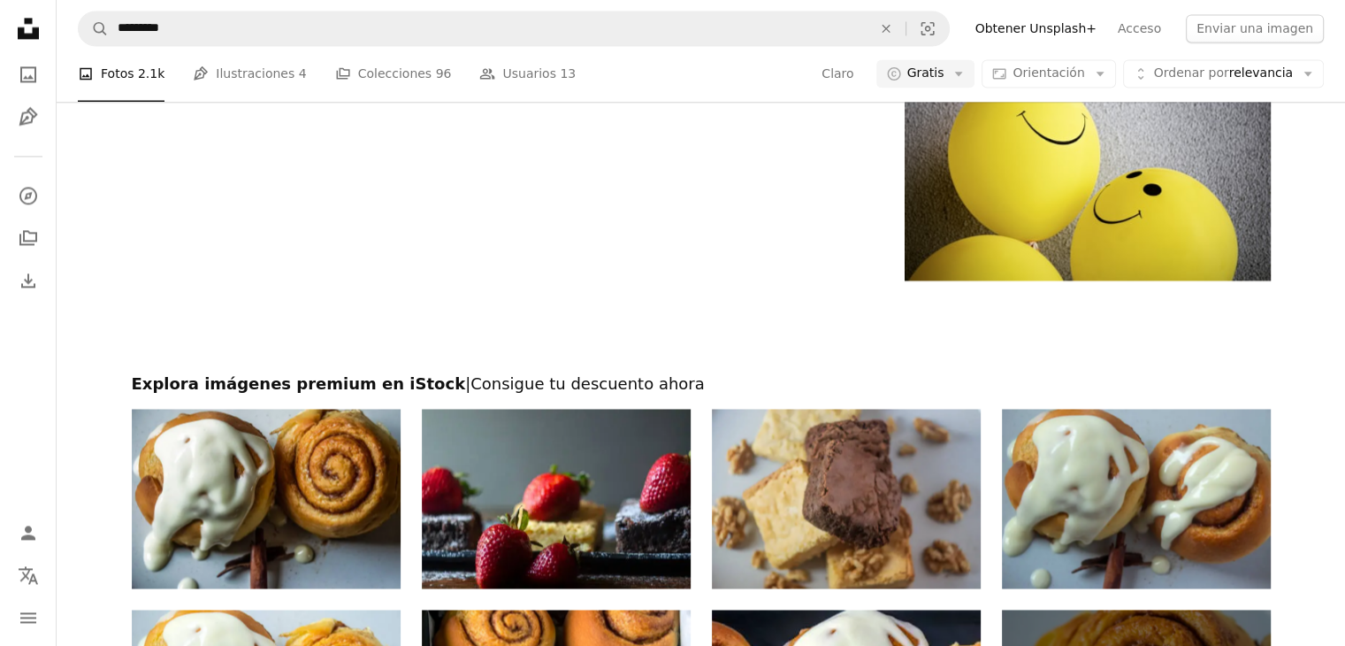
scroll to position [2388, 0]
